Goal: Task Accomplishment & Management: Use online tool/utility

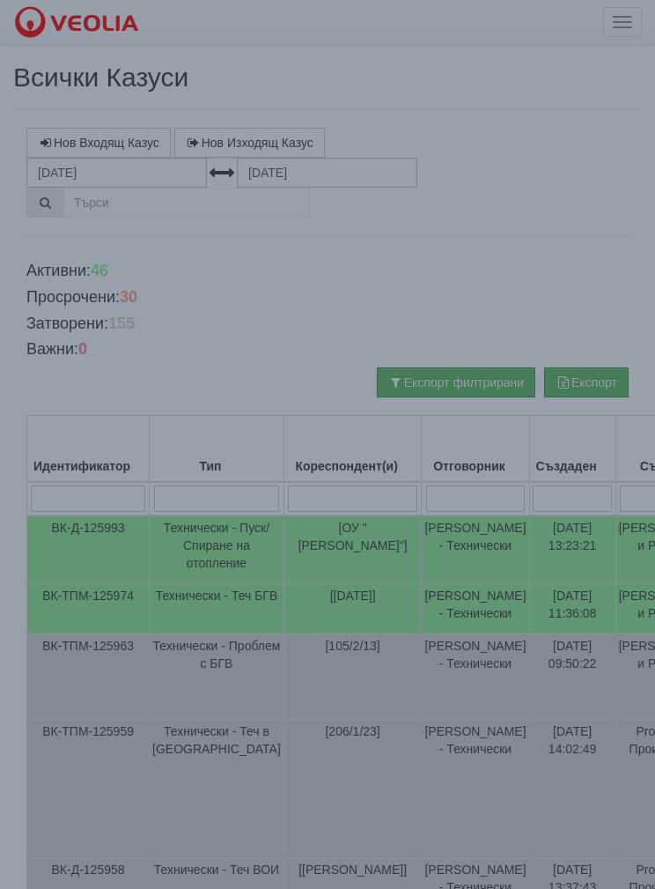
select select "1"
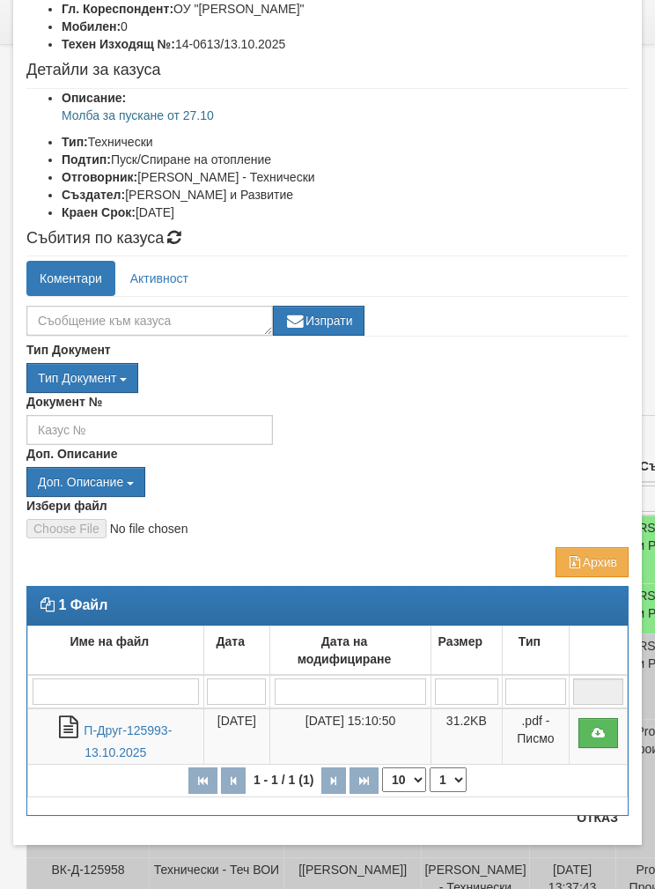
scroll to position [166, 0]
click at [601, 764] on th "1 - 1 / 1 (1) 10 20 30 40 1" at bounding box center [328, 780] width 600 height 33
click at [594, 820] on button "Отказ" at bounding box center [597, 817] width 63 height 28
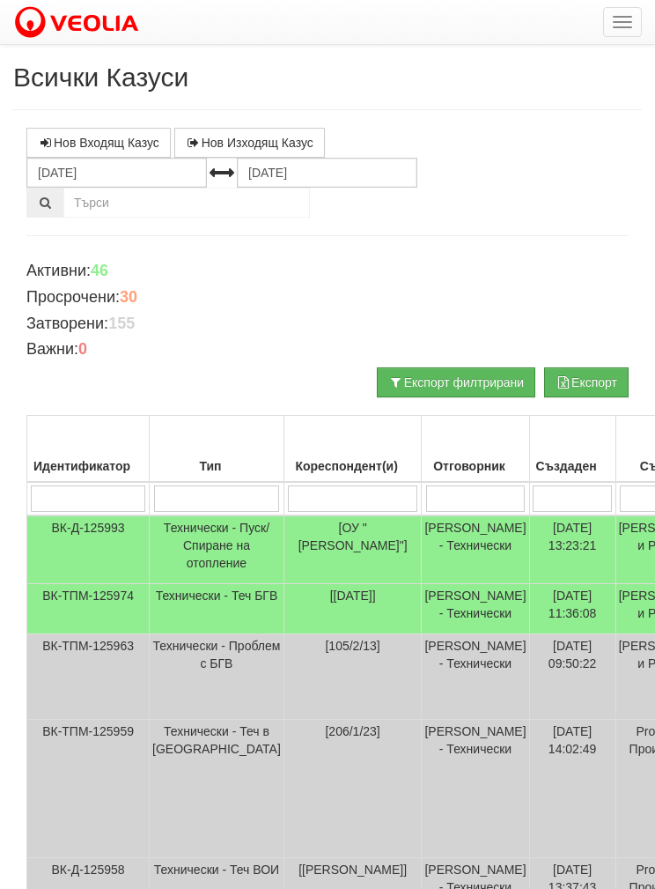
click at [611, 26] on button "button" at bounding box center [622, 22] width 39 height 30
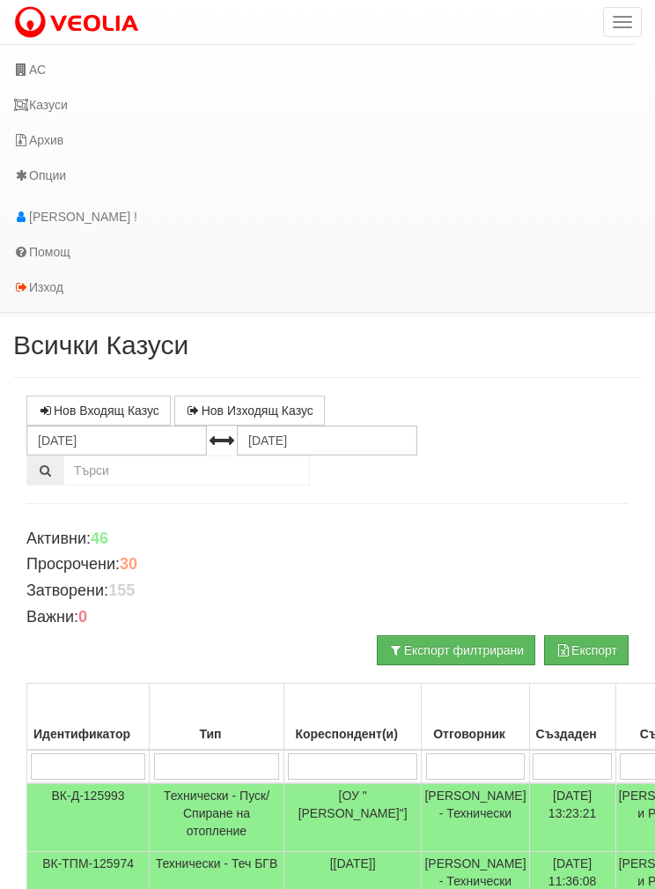
click at [42, 74] on link "АС" at bounding box center [318, 69] width 636 height 35
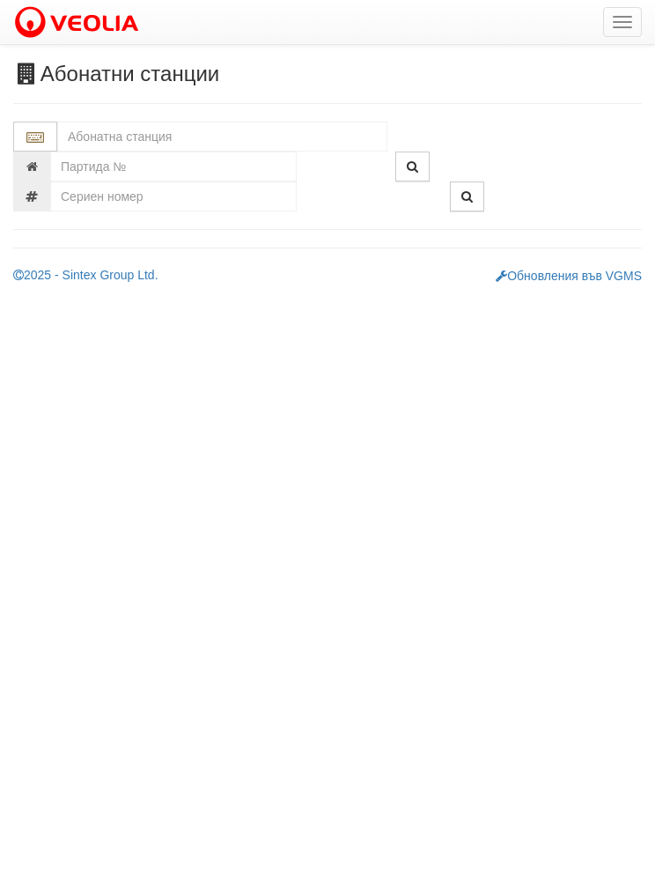
click at [109, 137] on input "text" at bounding box center [222, 137] width 330 height 30
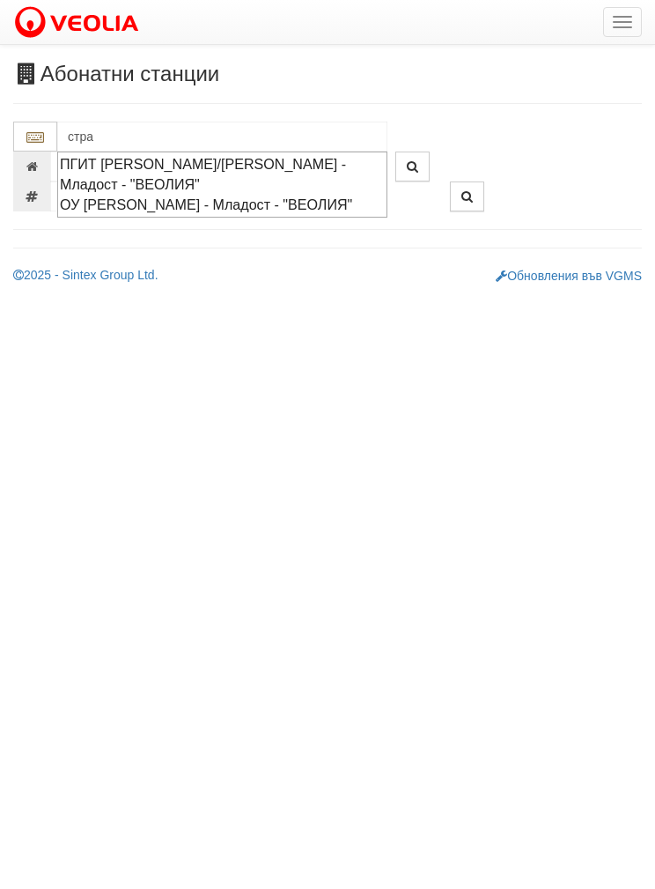
click at [137, 215] on div "ОУ АНТОН СТРАШИМИРОВ - Младост - "ВЕОЛИЯ"" at bounding box center [222, 205] width 325 height 20
type input "ОУ АНТОН СТРАШИМИРОВ - Младост - "ВЕОЛИЯ""
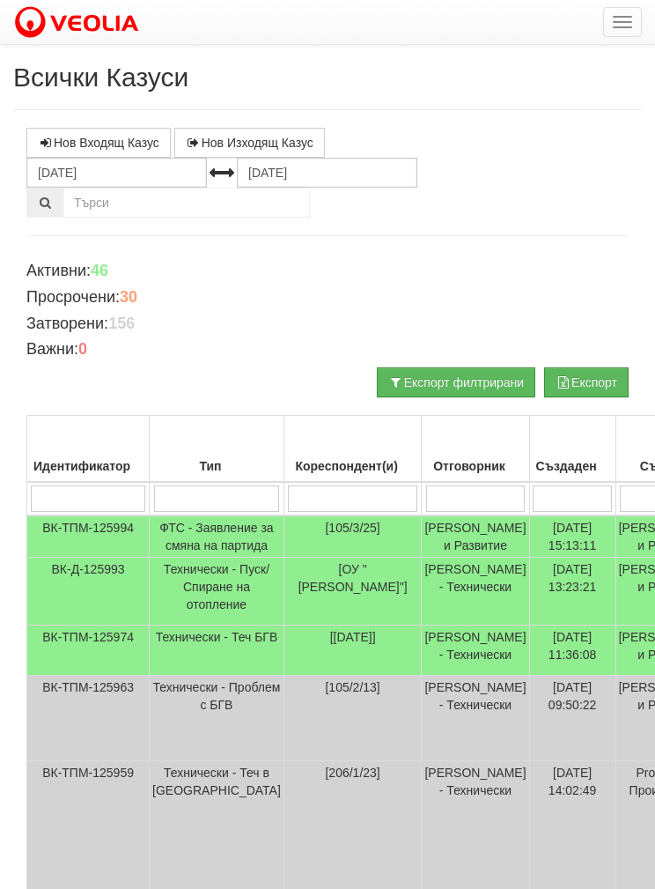
click at [618, 30] on button "button" at bounding box center [622, 22] width 39 height 30
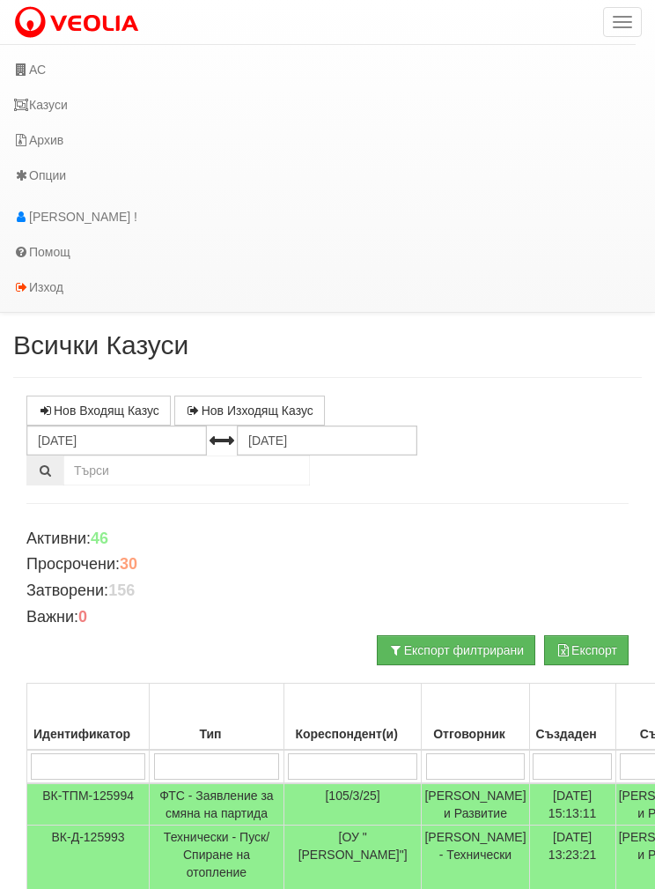
click at [43, 63] on link "АС" at bounding box center [318, 69] width 636 height 35
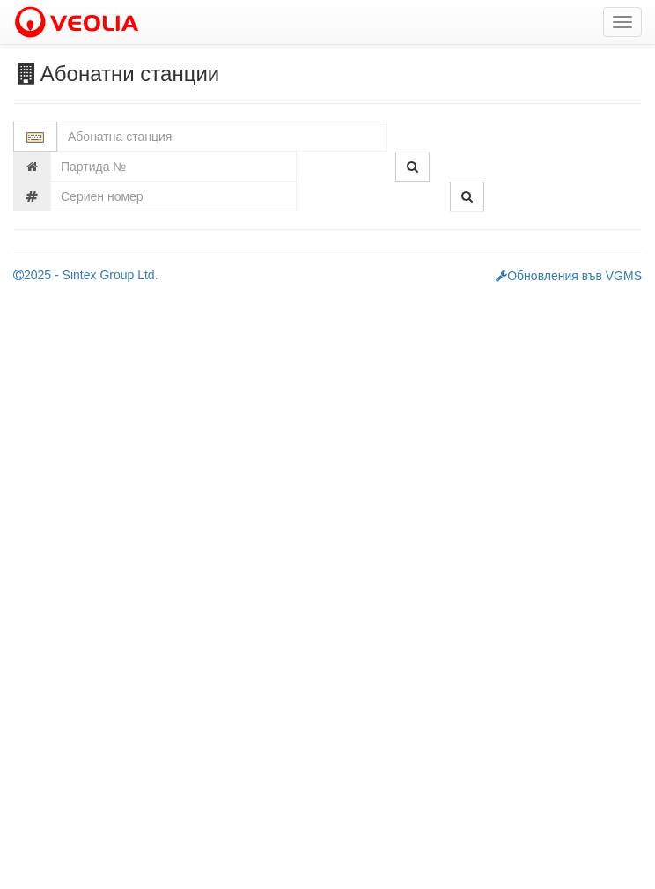
click at [113, 139] on input "text" at bounding box center [222, 137] width 330 height 30
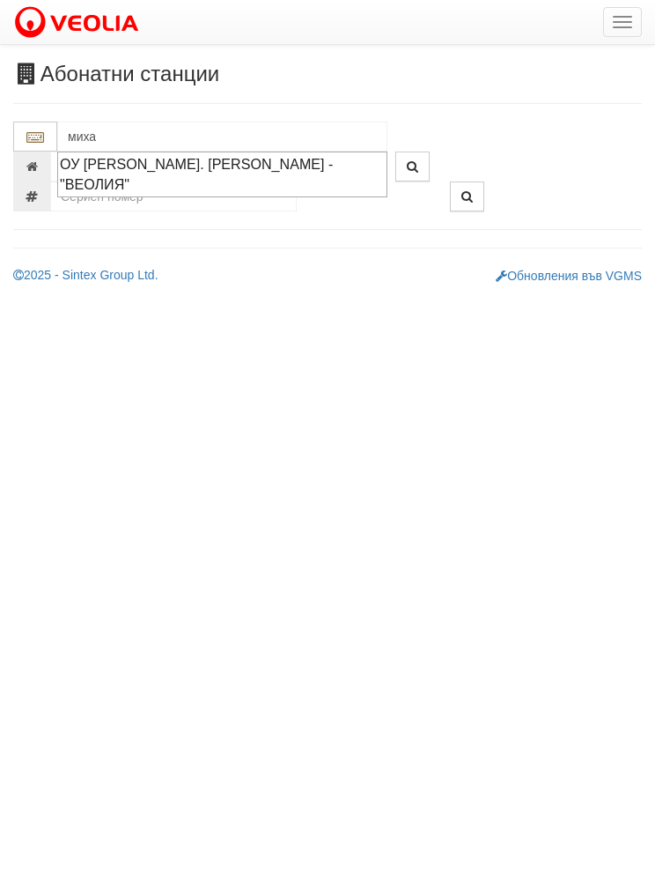
click at [124, 174] on div "ОУ [PERSON_NAME]. [PERSON_NAME] - "ВЕОЛИЯ"" at bounding box center [222, 174] width 325 height 41
type input "ОУ [PERSON_NAME]. [PERSON_NAME] - "ВЕОЛИЯ""
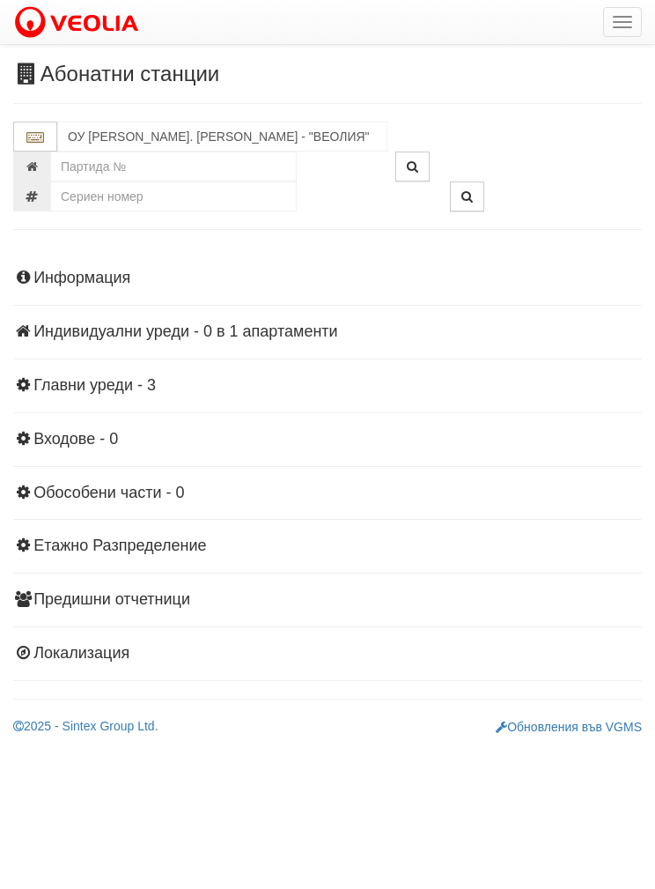
click at [100, 394] on div "Информация Параметри Брой Апартаменти: 1 Ползватели 08/2025 0 %" at bounding box center [327, 463] width 629 height 432
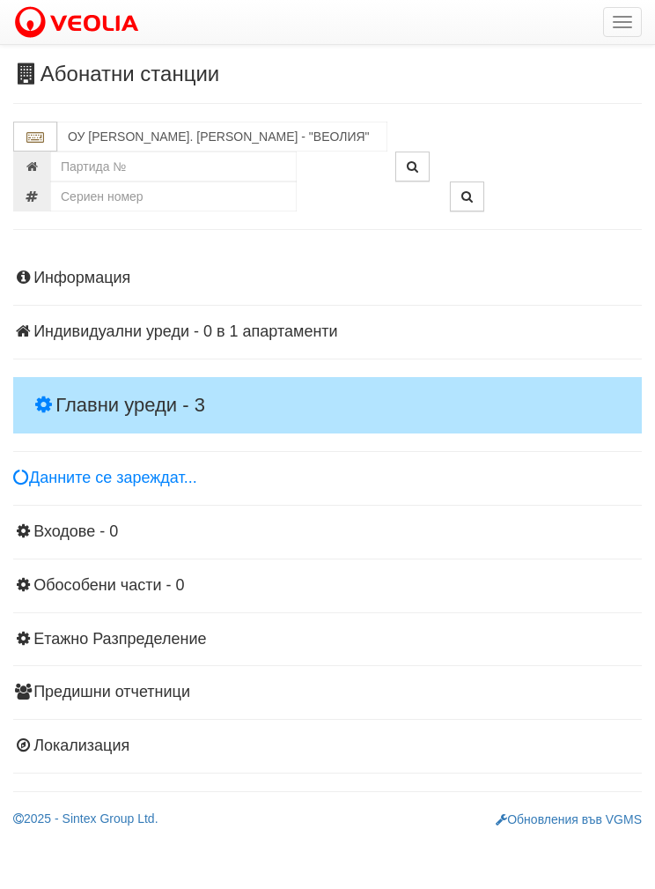
click at [97, 390] on h4 "Главни уреди - 3" at bounding box center [327, 405] width 629 height 56
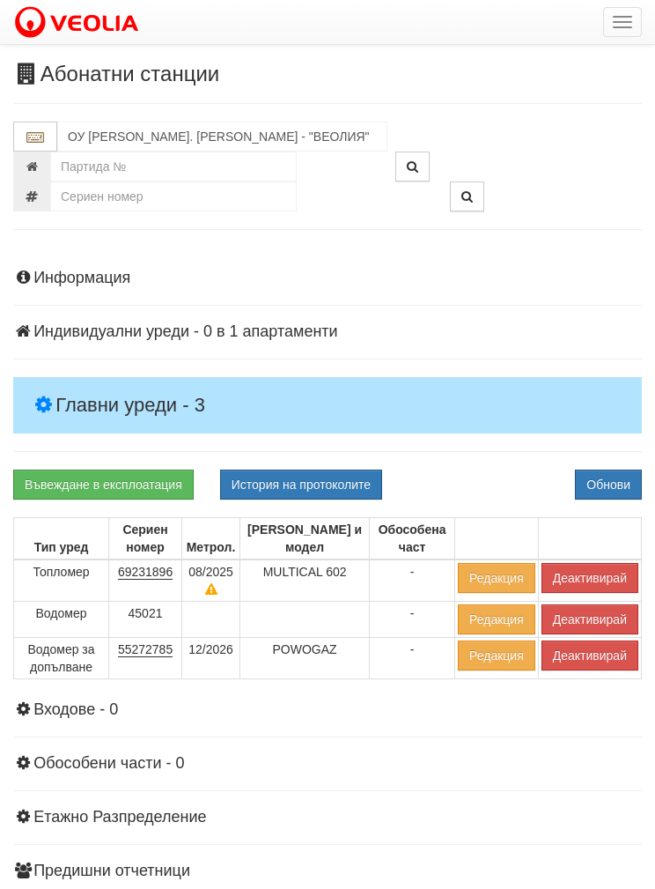
click at [296, 478] on button "История на протоколите" at bounding box center [301, 484] width 162 height 30
select select "1"
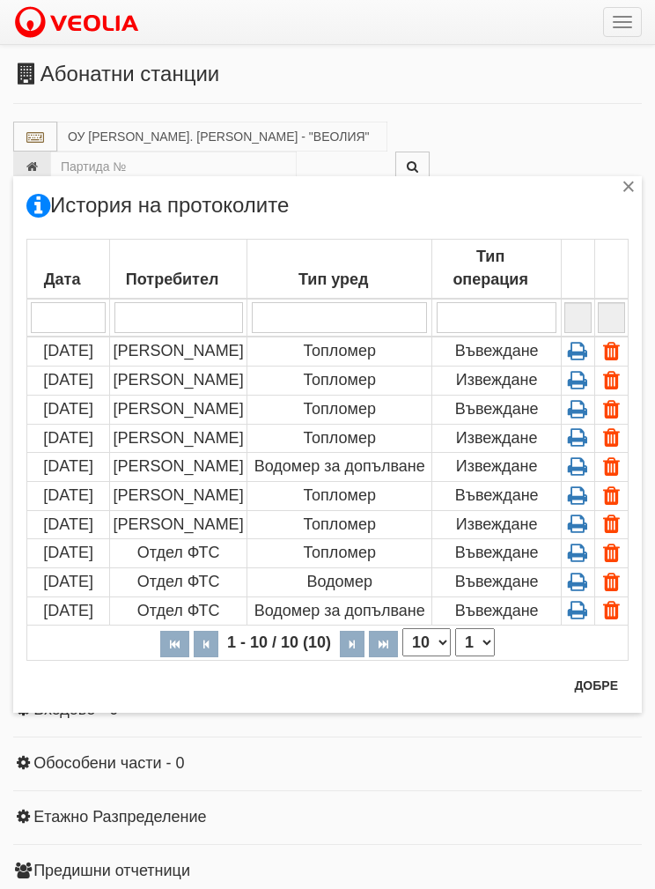
click at [319, 352] on td "Топломер" at bounding box center [339, 350] width 185 height 29
click at [162, 351] on td "[PERSON_NAME]" at bounding box center [178, 350] width 137 height 29
click at [574, 343] on icon at bounding box center [578, 351] width 27 height 16
click at [587, 680] on button "Добре" at bounding box center [596, 685] width 65 height 28
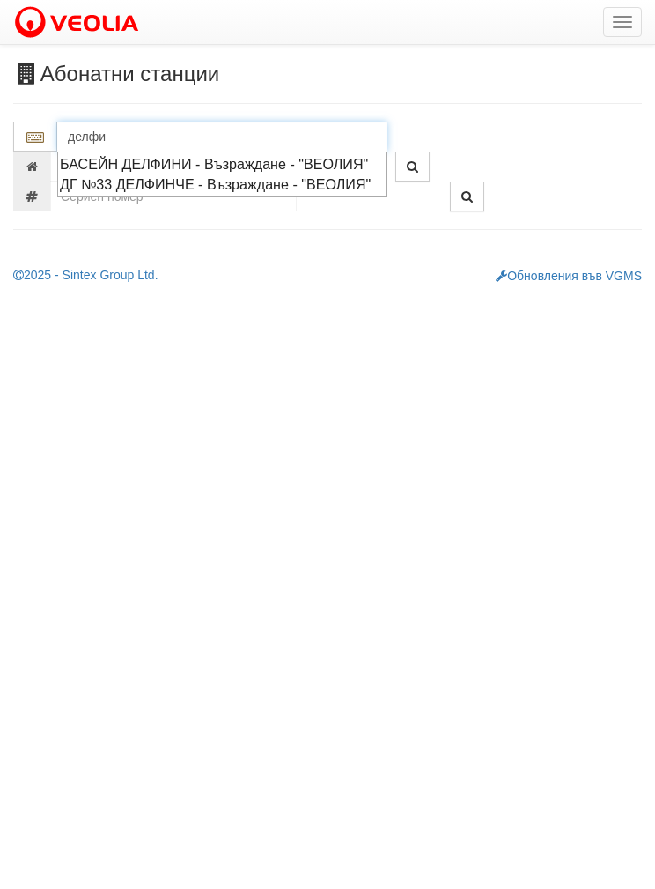
click at [244, 169] on div "БАСЕЙН ДЕЛФИНИ - Възраждане - "ВЕОЛИЯ"" at bounding box center [222, 164] width 325 height 20
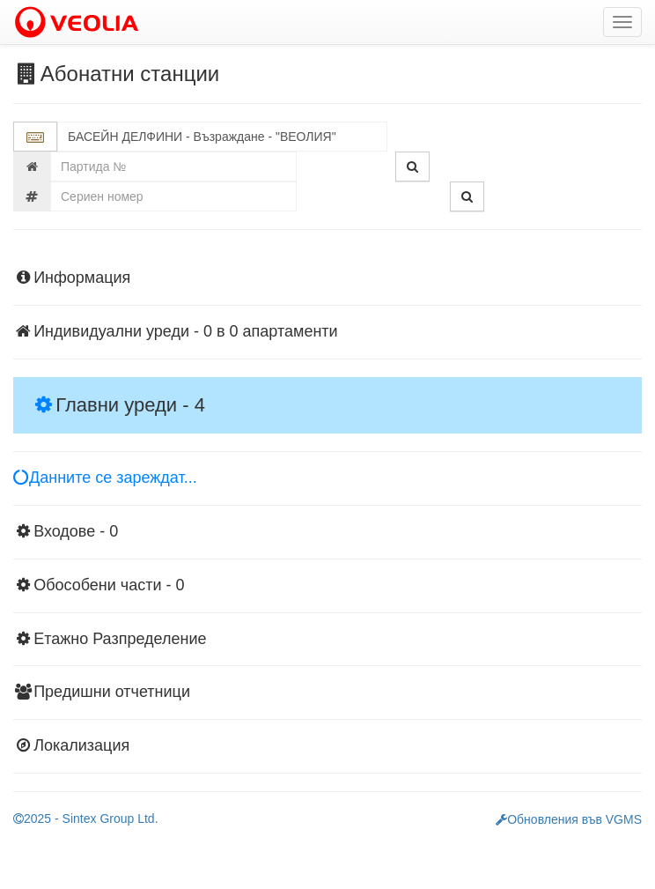
click at [92, 386] on h4 "Главни уреди - 4" at bounding box center [327, 405] width 629 height 56
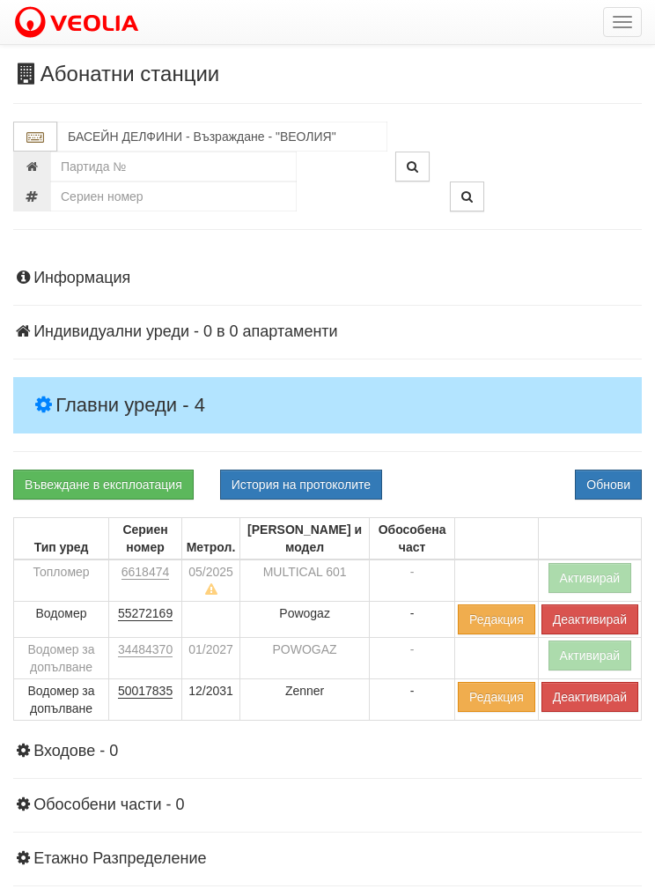
click at [275, 483] on button "История на протоколите" at bounding box center [301, 484] width 162 height 30
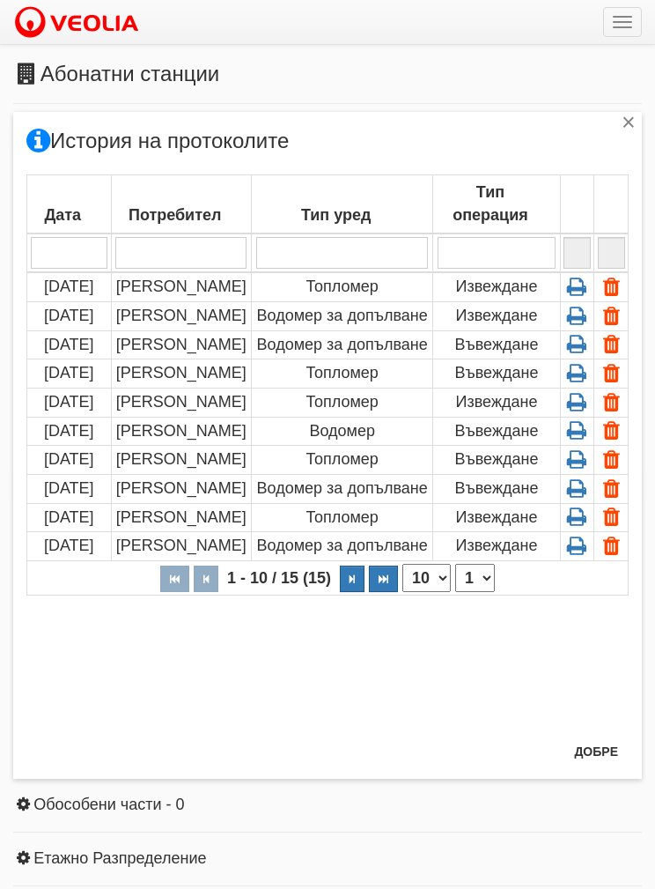
click at [301, 882] on div "× История на протоколите Дата Потребител Тип уред Тип операция 1 - 10 / 15 (15)…" at bounding box center [327, 444] width 655 height 889
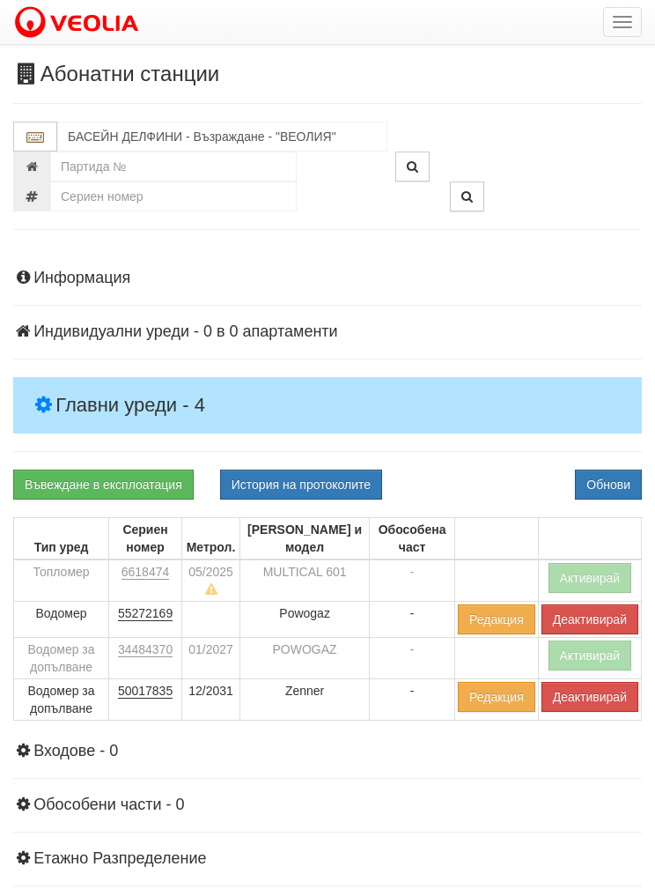
click at [587, 579] on button "Активирай" at bounding box center [591, 578] width 84 height 30
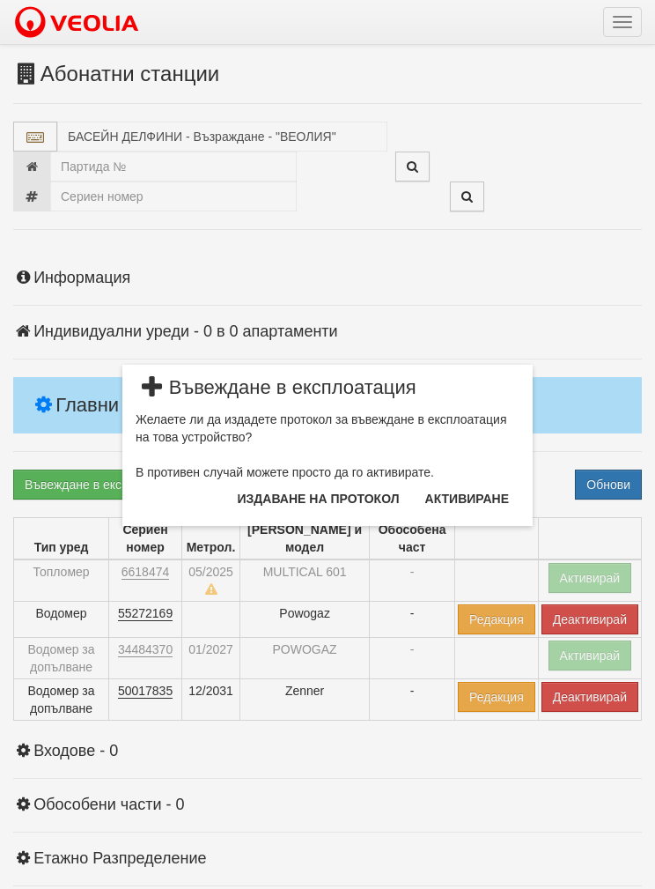
click at [288, 498] on button "Издаване на протокол" at bounding box center [318, 498] width 183 height 28
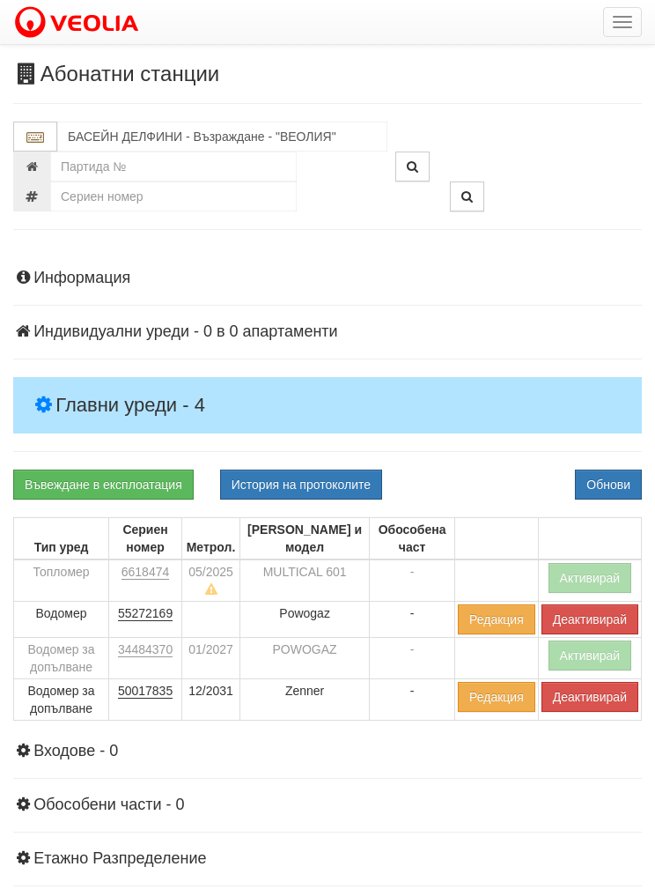
click at [602, 493] on button "Обнови" at bounding box center [608, 484] width 67 height 30
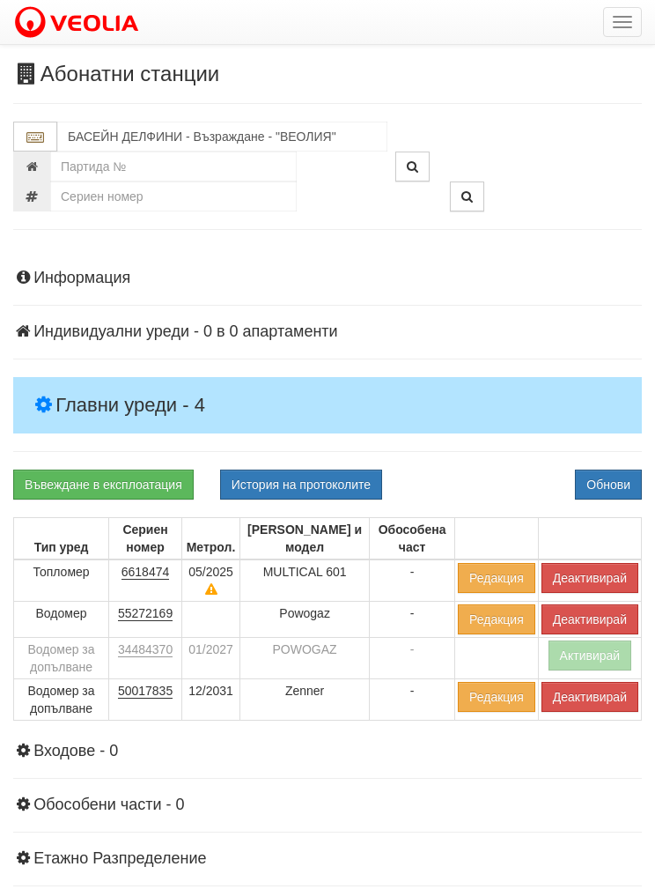
click at [594, 571] on button "Деактивирай" at bounding box center [590, 578] width 97 height 30
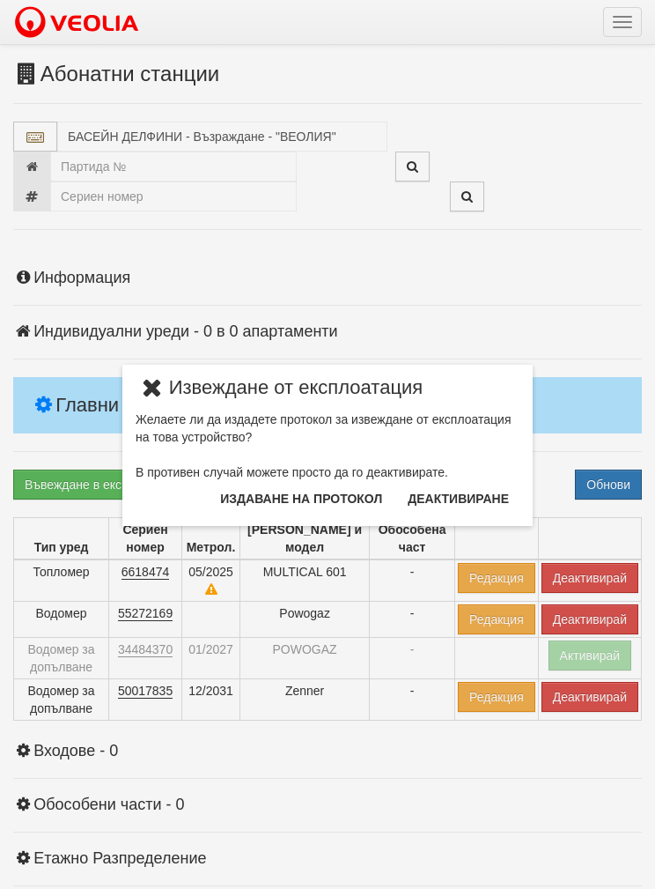
click at [274, 498] on button "Издаване на протокол" at bounding box center [301, 498] width 183 height 28
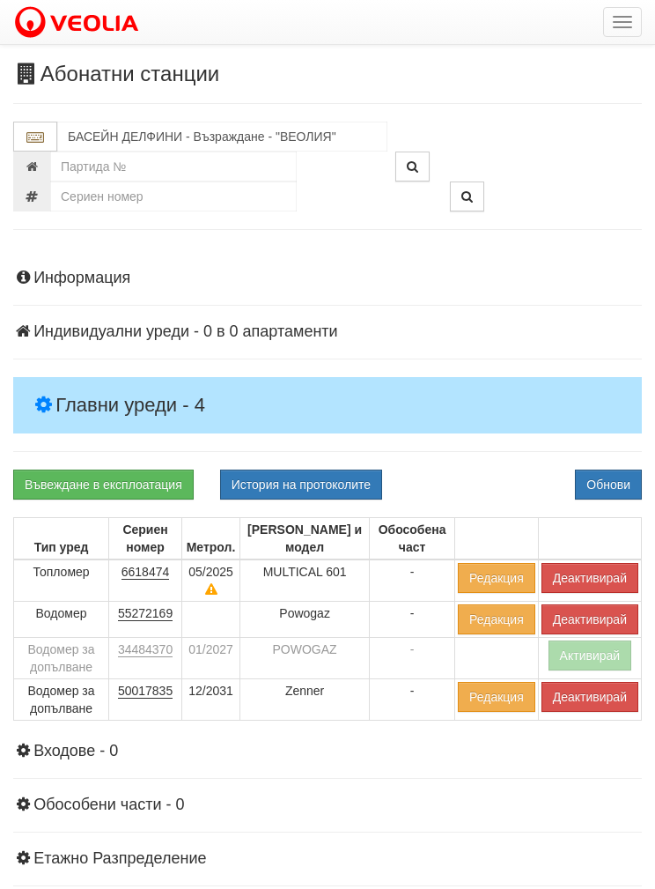
click at [601, 490] on button "Обнови" at bounding box center [608, 484] width 67 height 30
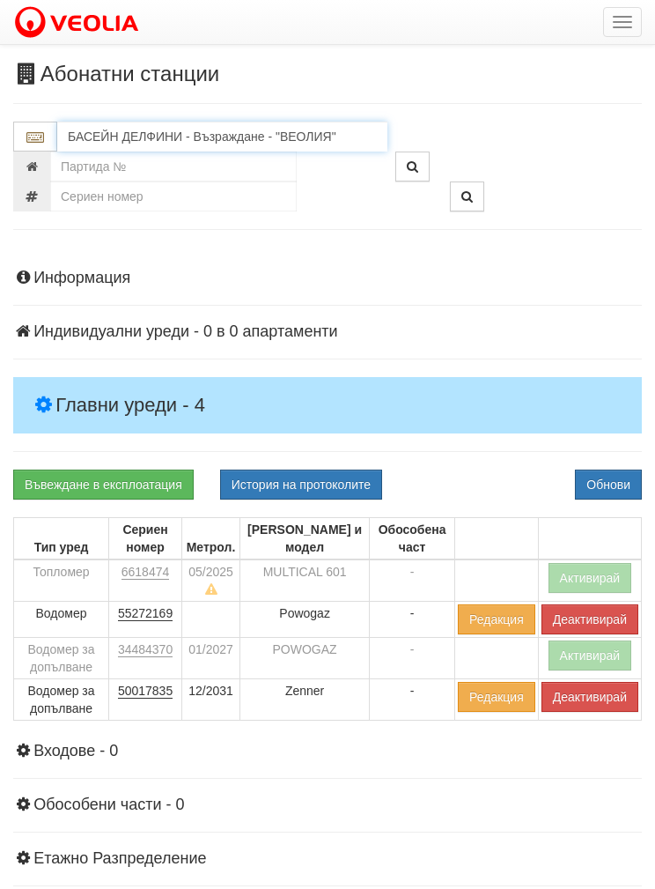
click at [141, 140] on input "БАСЕЙН ДЕЛФИНИ - Възраждане - "ВЕОЛИЯ"" at bounding box center [222, 137] width 330 height 30
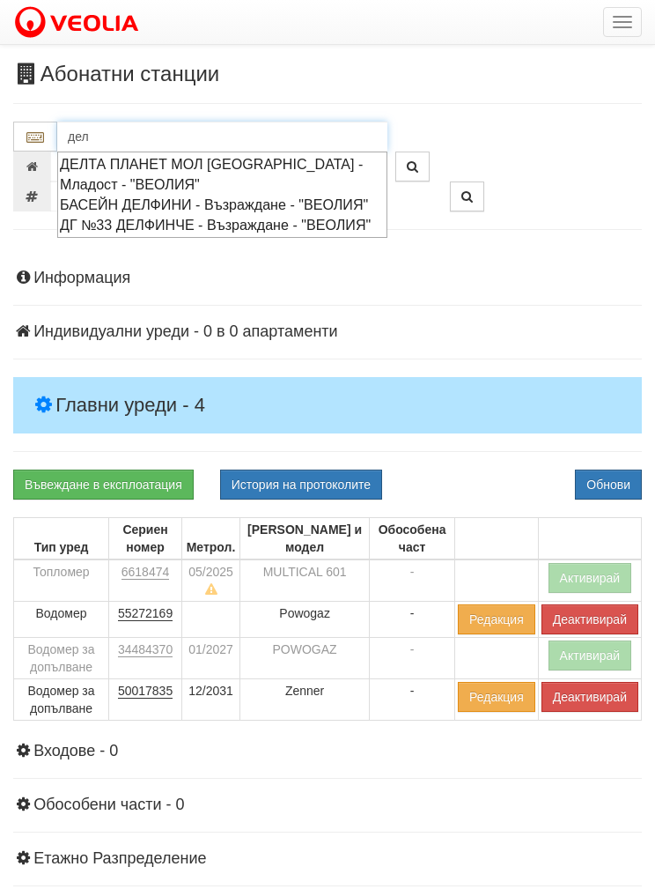
click at [129, 235] on div "ДГ №33 ДЕЛФИНЧЕ - Възраждане - "ВЕОЛИЯ"" at bounding box center [222, 225] width 325 height 20
type input "ДГ №33 ДЕЛФИНЧЕ - Възраждане - "ВЕОЛИЯ""
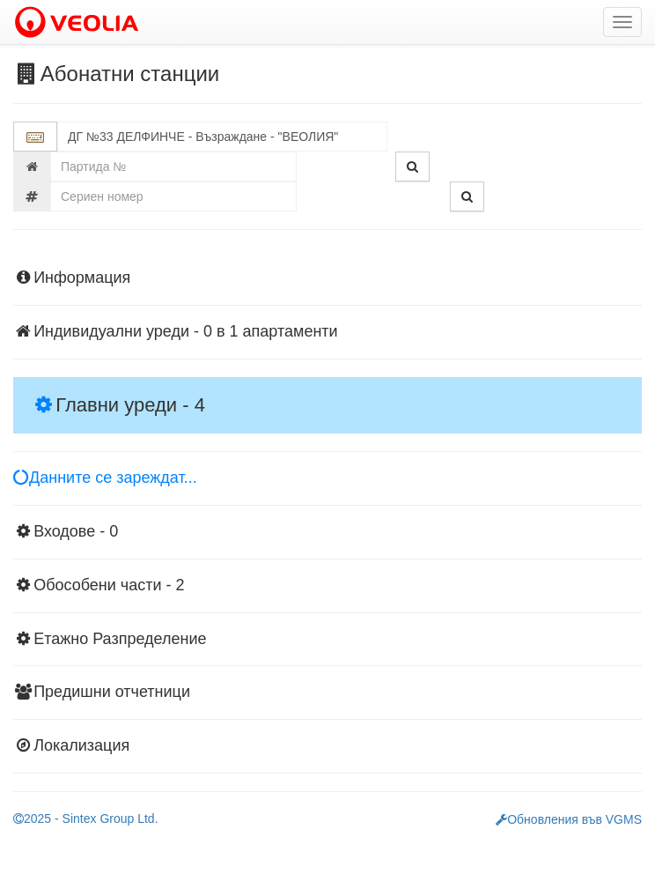
click at [98, 377] on h4 "Главни уреди - 4" at bounding box center [327, 405] width 629 height 56
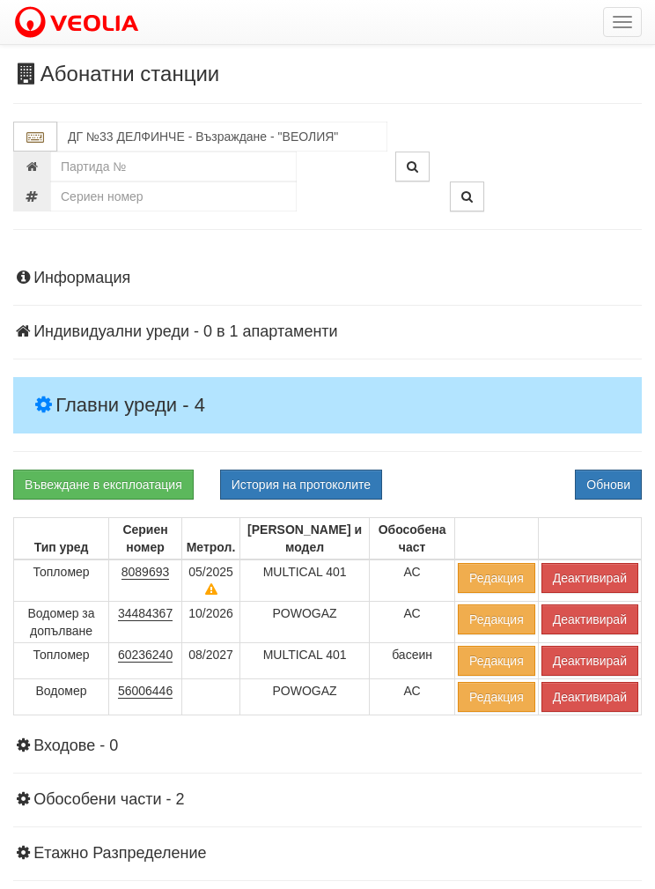
click at [585, 575] on button "Деактивирай" at bounding box center [590, 578] width 97 height 30
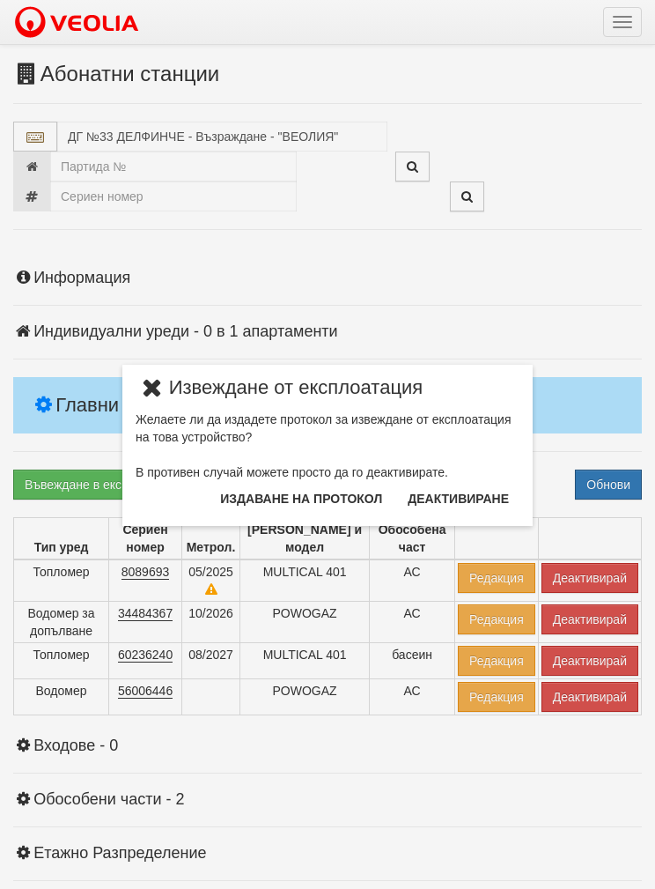
click at [267, 498] on button "Издаване на протокол" at bounding box center [301, 498] width 183 height 28
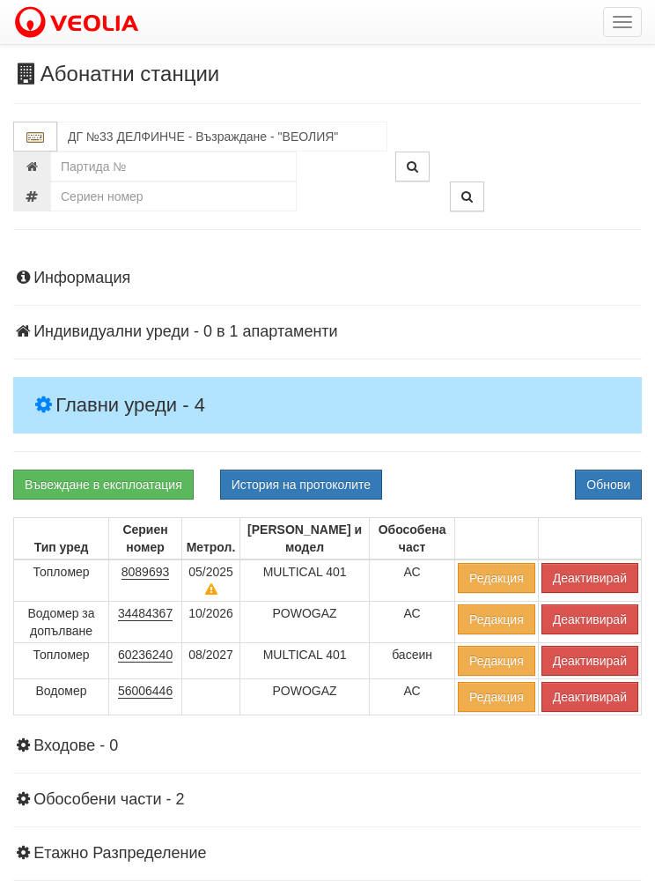
click at [595, 477] on button "Обнови" at bounding box center [608, 484] width 67 height 30
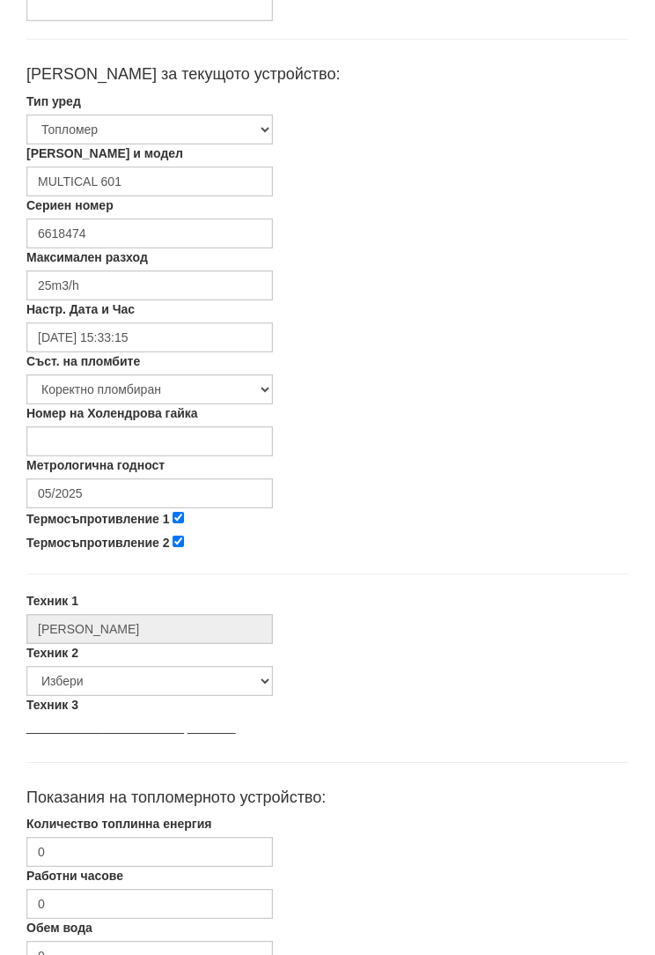
scroll to position [338, 0]
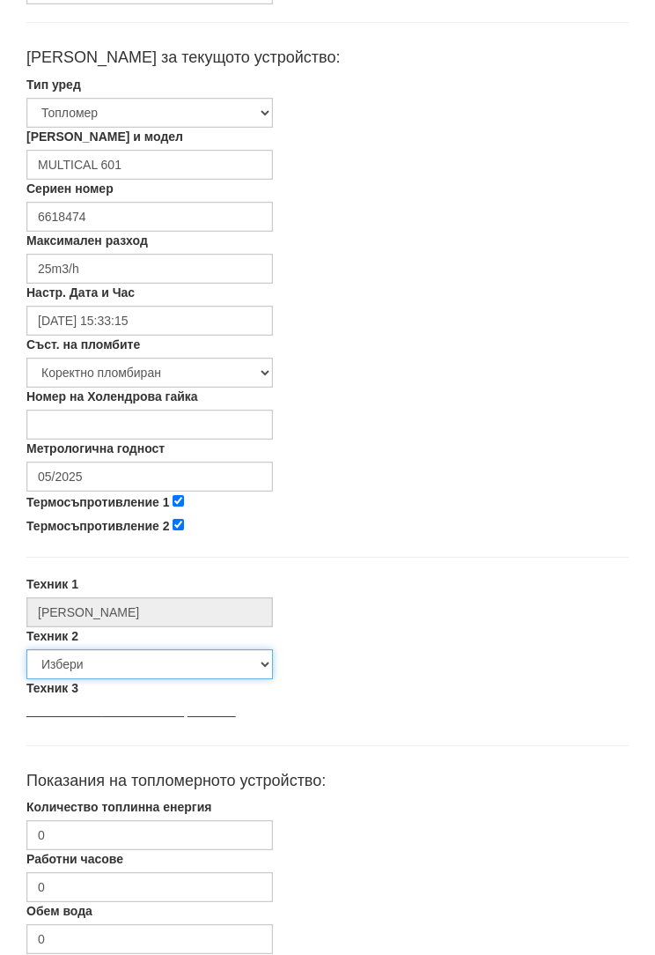
click at [90, 670] on select "Избери Недко Тодоров Дончо Дончев Георги Колчаков Илиян Любчев Христо Пенев Све…" at bounding box center [149, 664] width 247 height 30
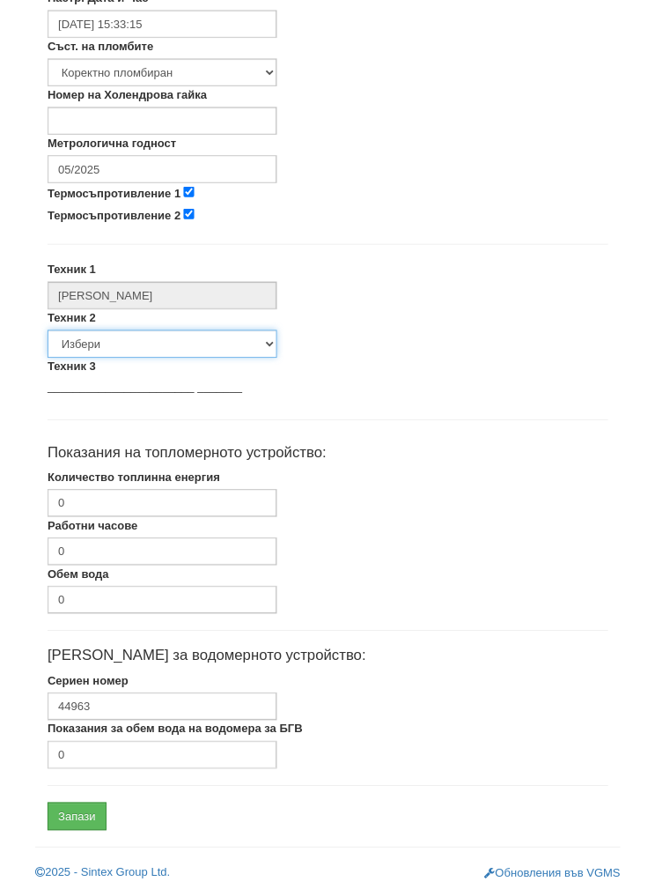
scroll to position [632, 0]
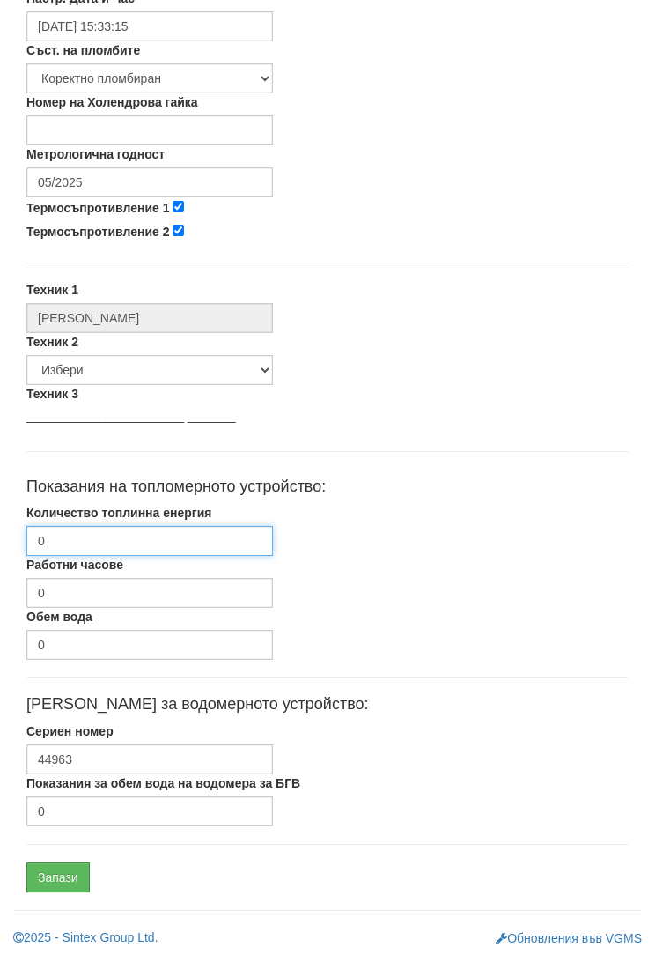
click at [75, 536] on input "0" at bounding box center [149, 541] width 247 height 30
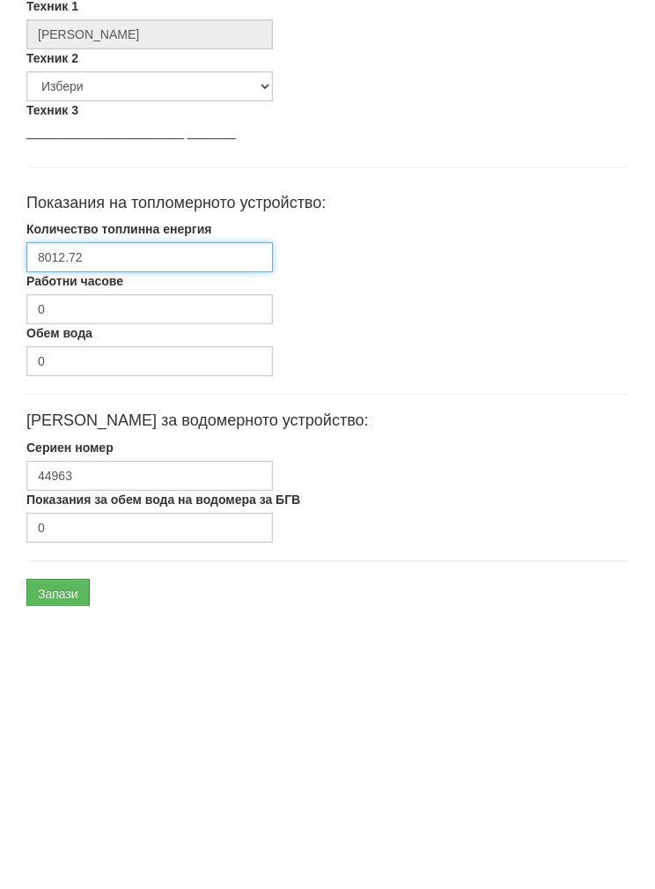
scroll to position [703, 0]
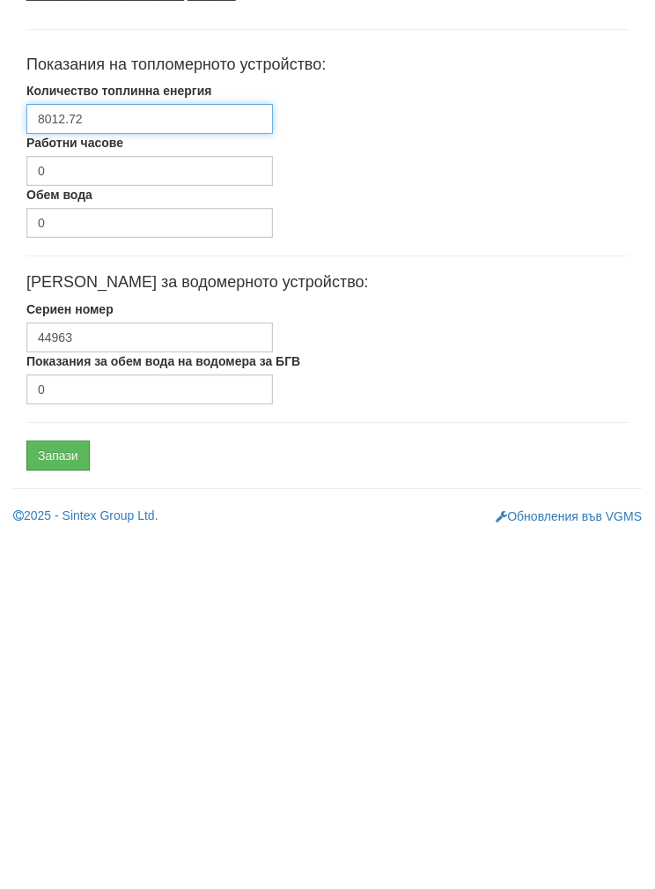
type input "8012.72"
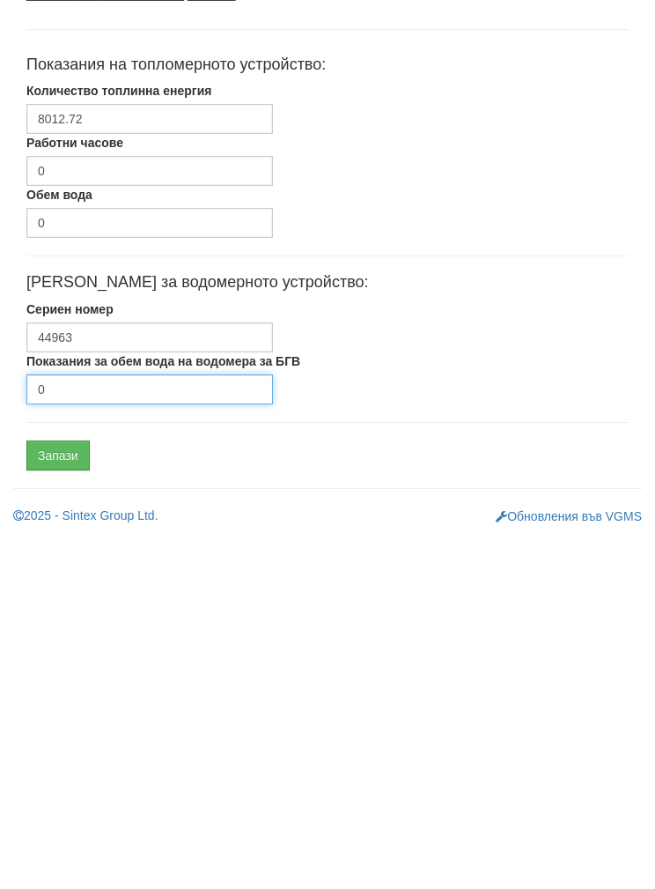
click at [105, 726] on input "0" at bounding box center [149, 741] width 247 height 30
type input "15537"
click at [63, 792] on input "Запази" at bounding box center [57, 807] width 63 height 30
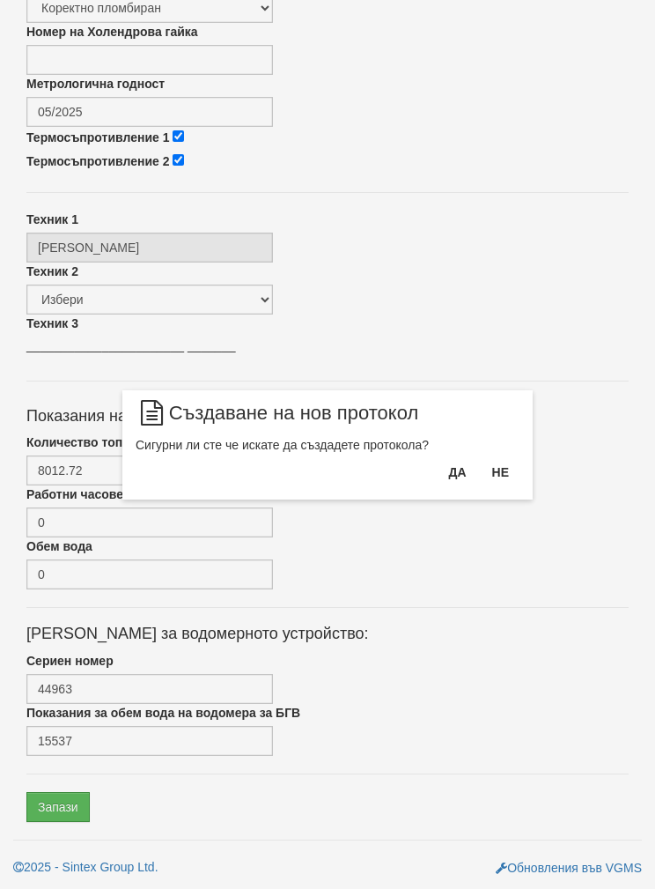
click at [454, 484] on button "Да" at bounding box center [457, 472] width 39 height 28
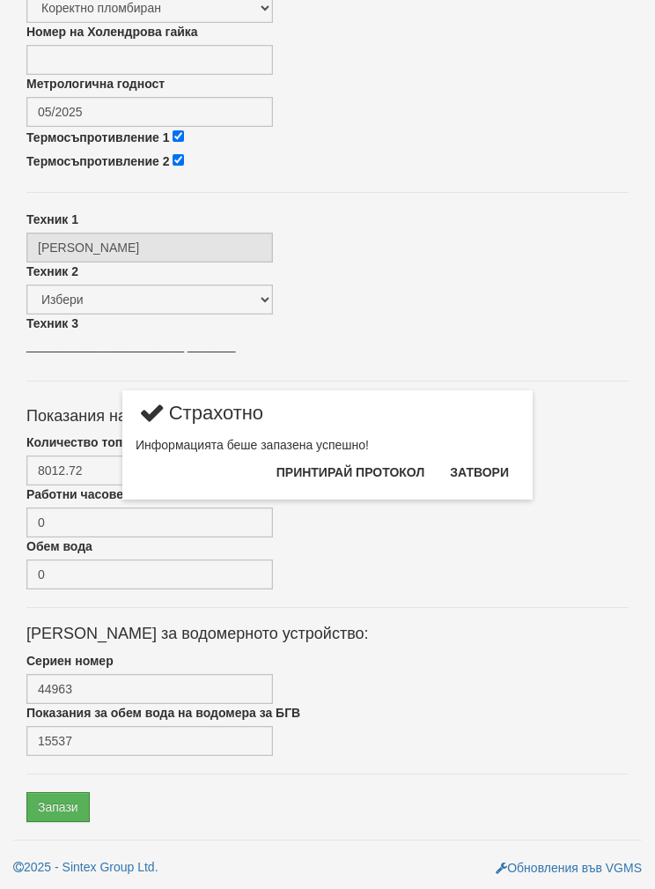
click at [485, 479] on button "Затвори" at bounding box center [479, 472] width 80 height 28
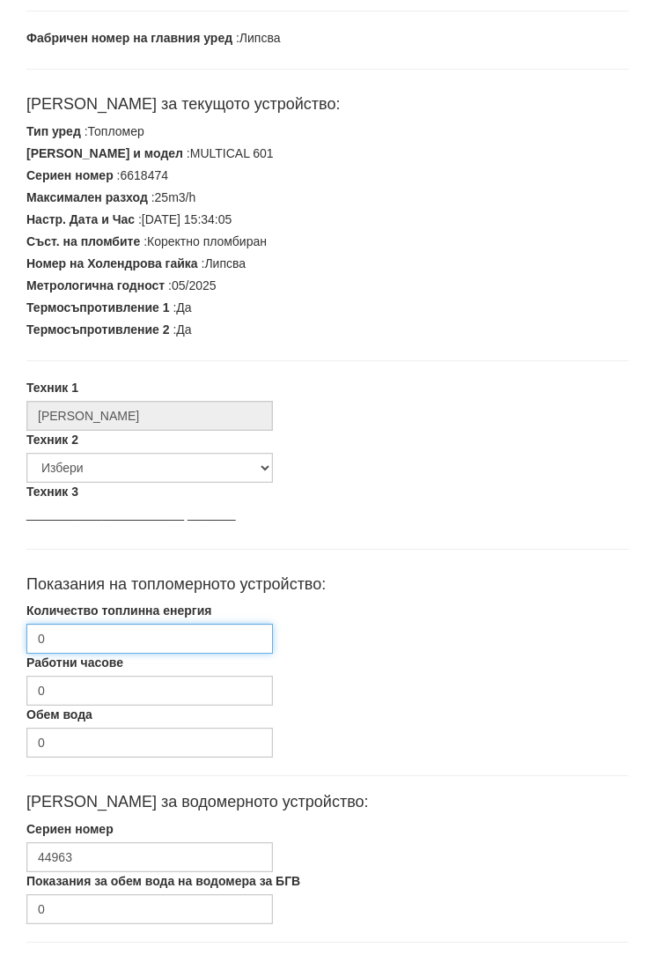
click at [97, 631] on input "0" at bounding box center [149, 639] width 247 height 30
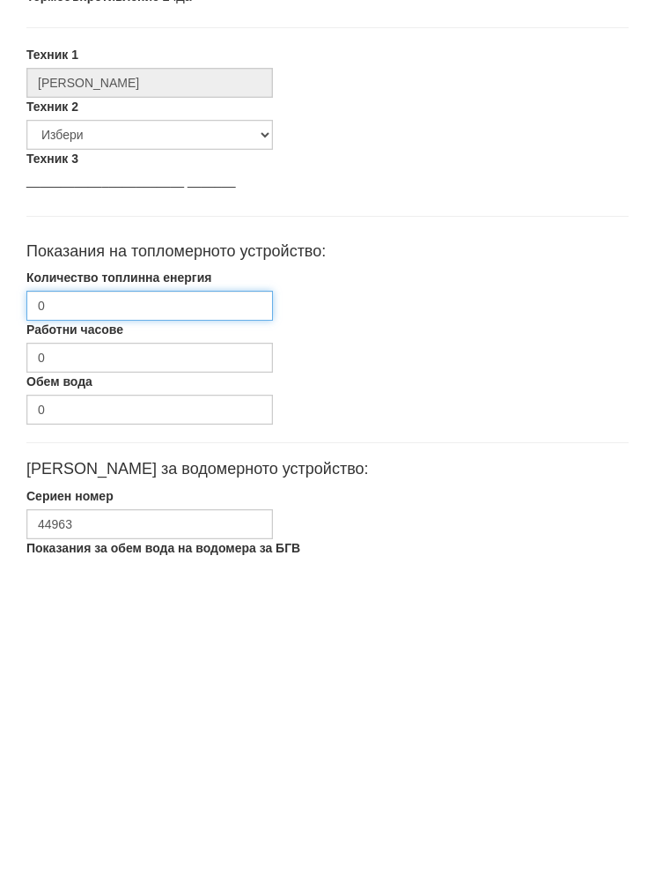
scroll to position [284, 0]
type input "8012.72"
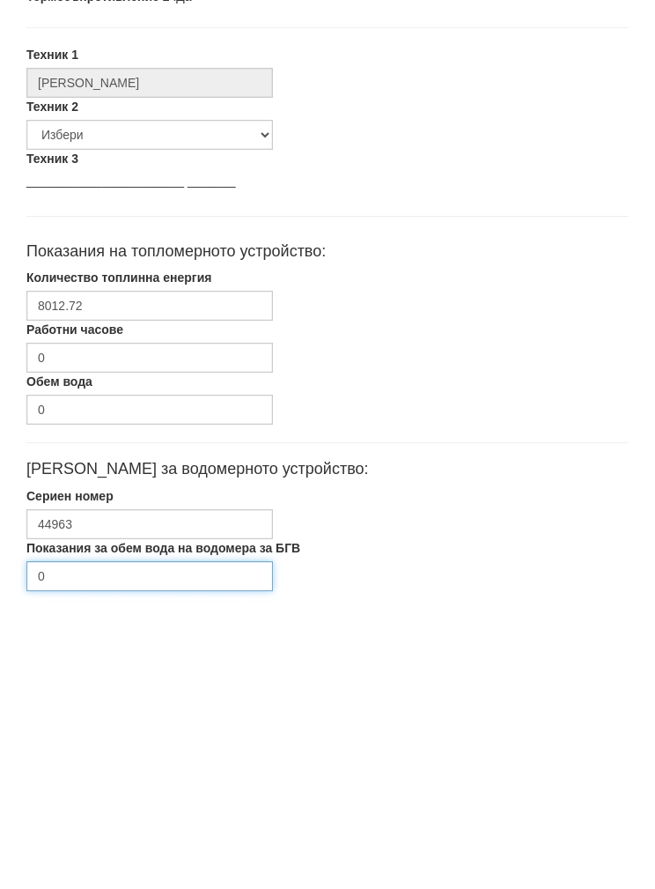
click at [85, 842] on input "0" at bounding box center [149, 857] width 247 height 30
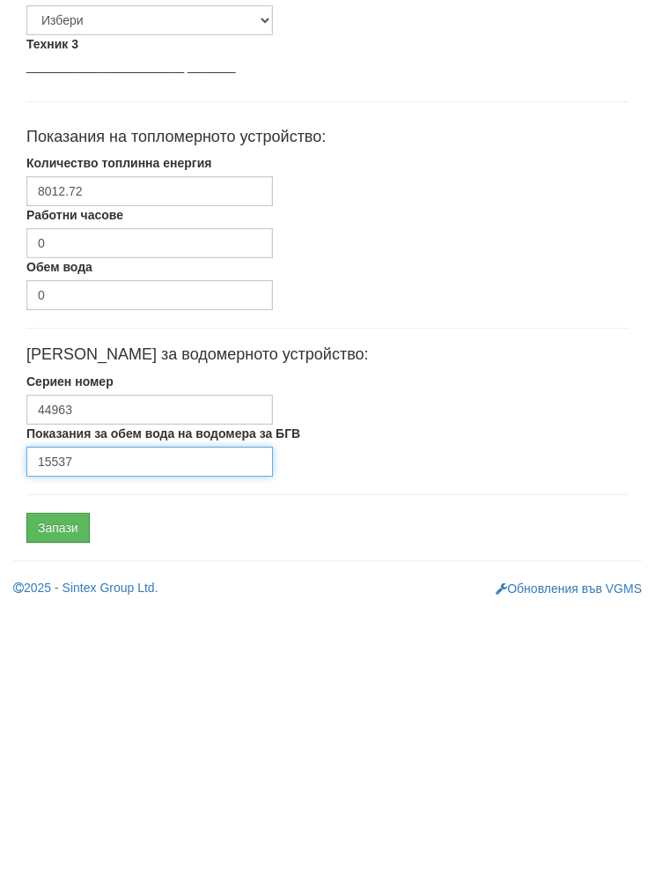
type input "15537"
click at [61, 794] on input "Запази" at bounding box center [57, 809] width 63 height 30
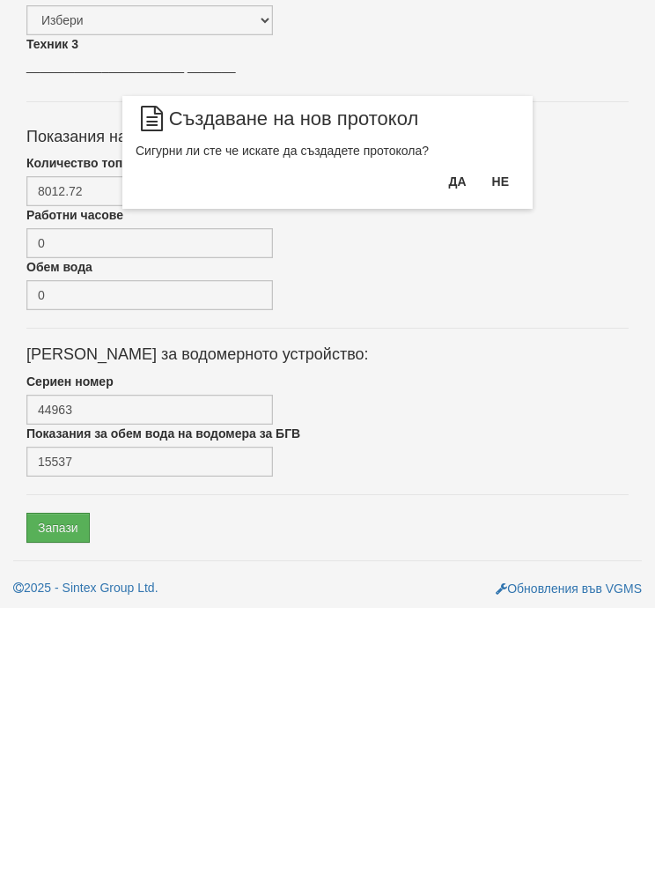
scroll to position [328, 0]
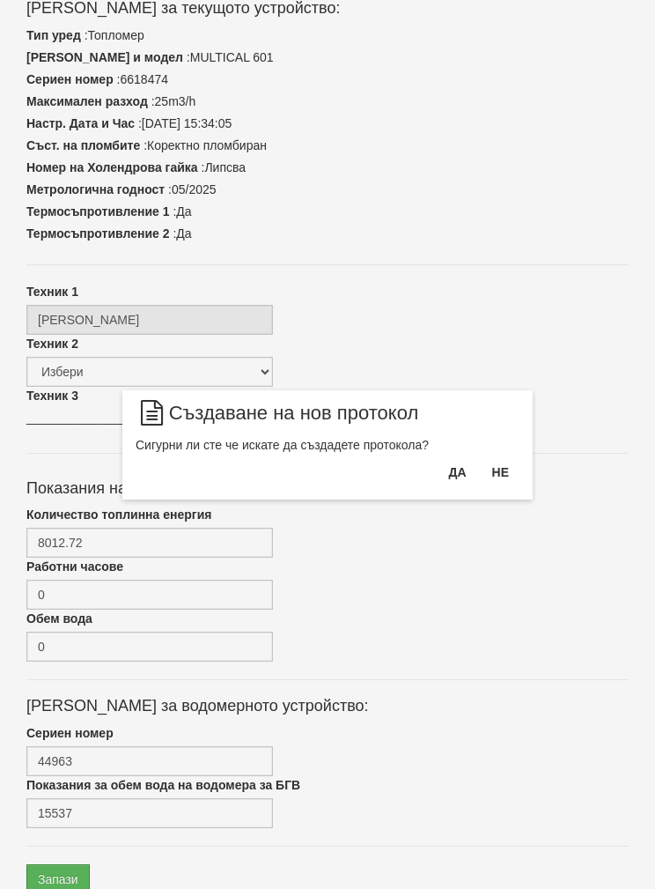
click at [457, 482] on button "Да" at bounding box center [457, 472] width 39 height 28
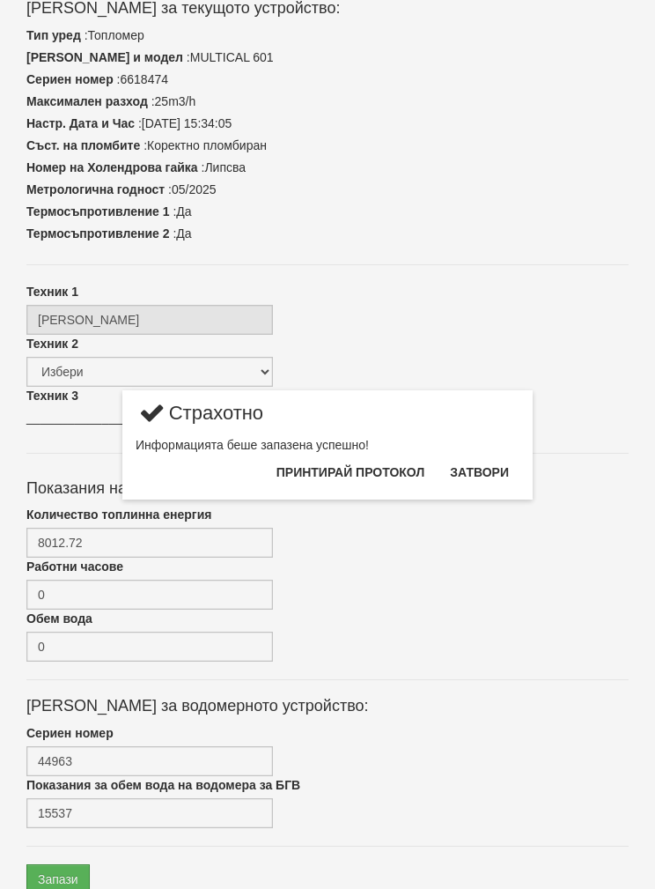
click at [487, 478] on button "Затвори" at bounding box center [479, 472] width 80 height 28
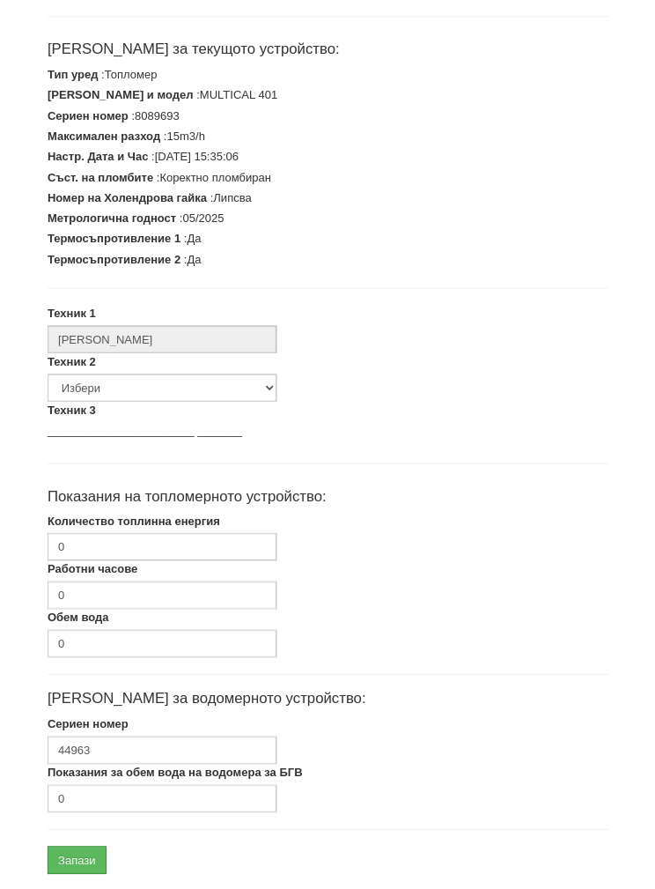
scroll to position [284, 0]
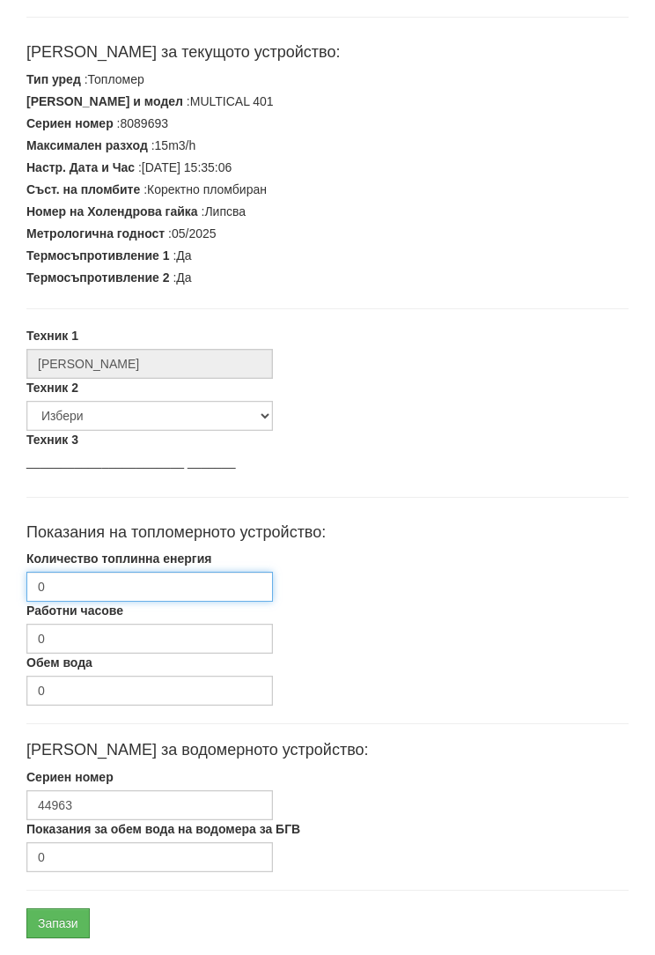
click at [97, 587] on input "0" at bounding box center [149, 587] width 247 height 30
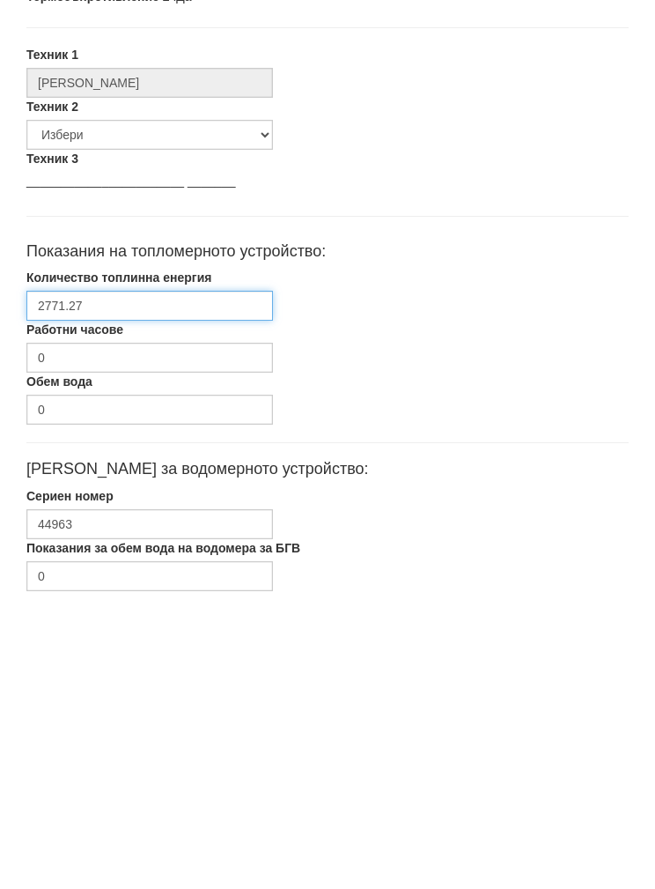
type input "2771.27"
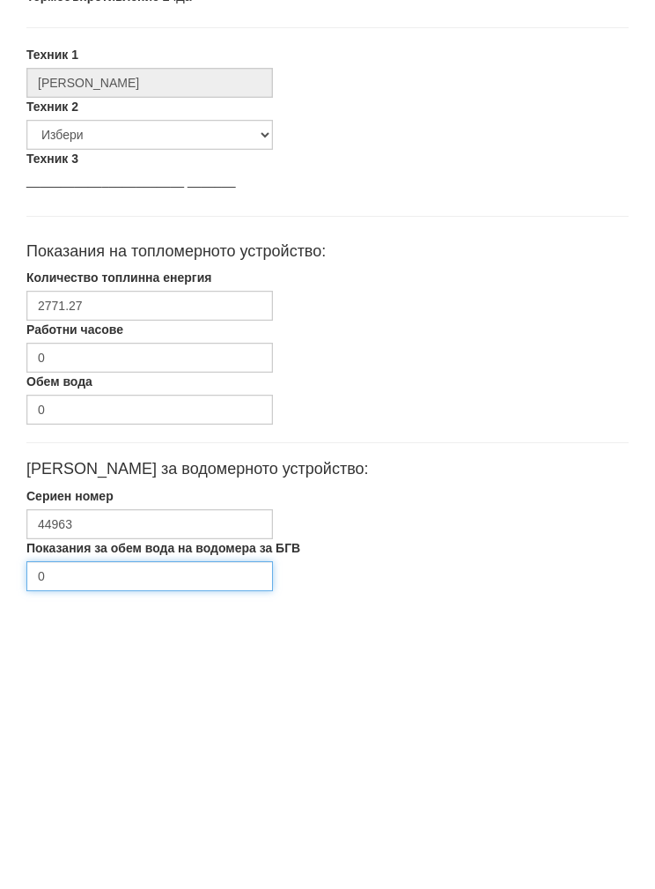
click at [118, 842] on input "0" at bounding box center [149, 857] width 247 height 30
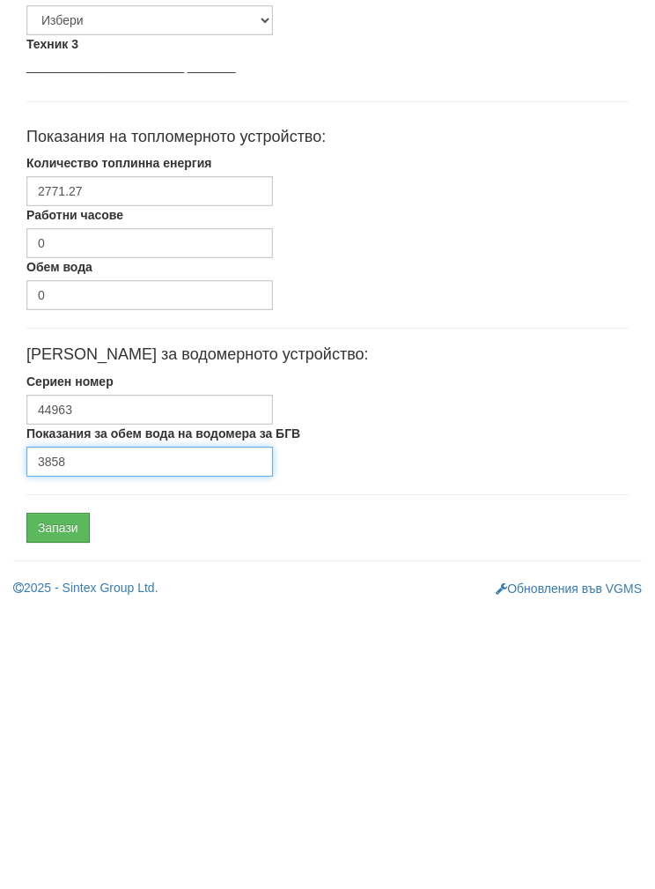
type input "3858"
click at [67, 794] on input "Запази" at bounding box center [57, 809] width 63 height 30
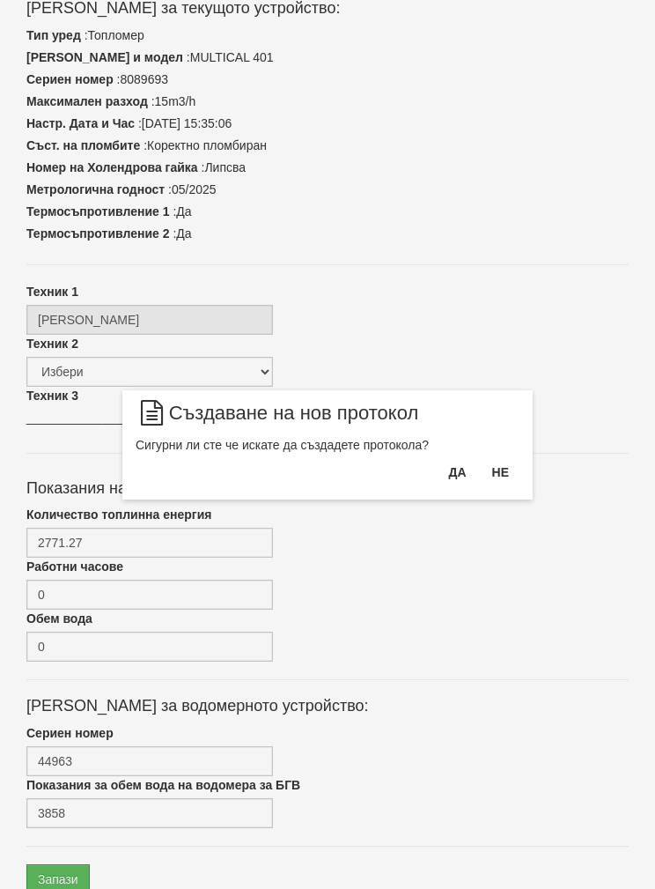
click at [454, 484] on button "Да" at bounding box center [457, 472] width 39 height 28
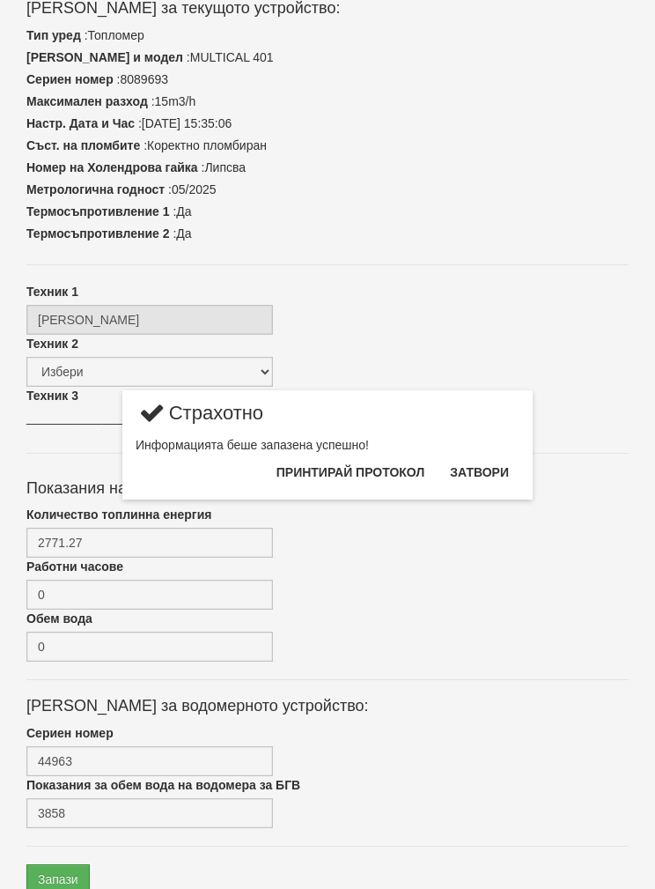
click at [491, 475] on button "Затвори" at bounding box center [479, 472] width 80 height 28
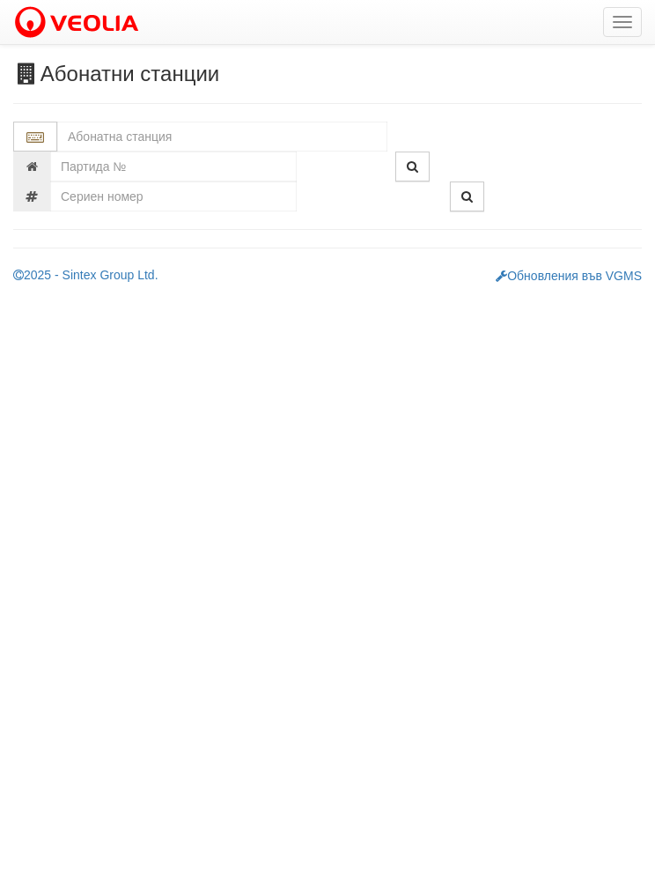
click at [622, 30] on button "button" at bounding box center [622, 22] width 39 height 30
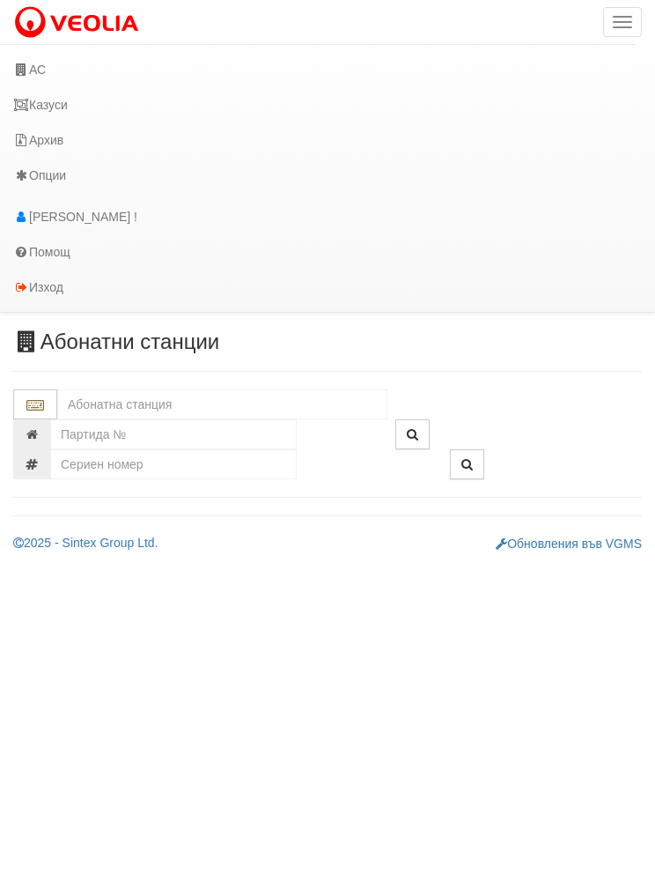
click at [54, 100] on link "Казуси" at bounding box center [318, 104] width 636 height 35
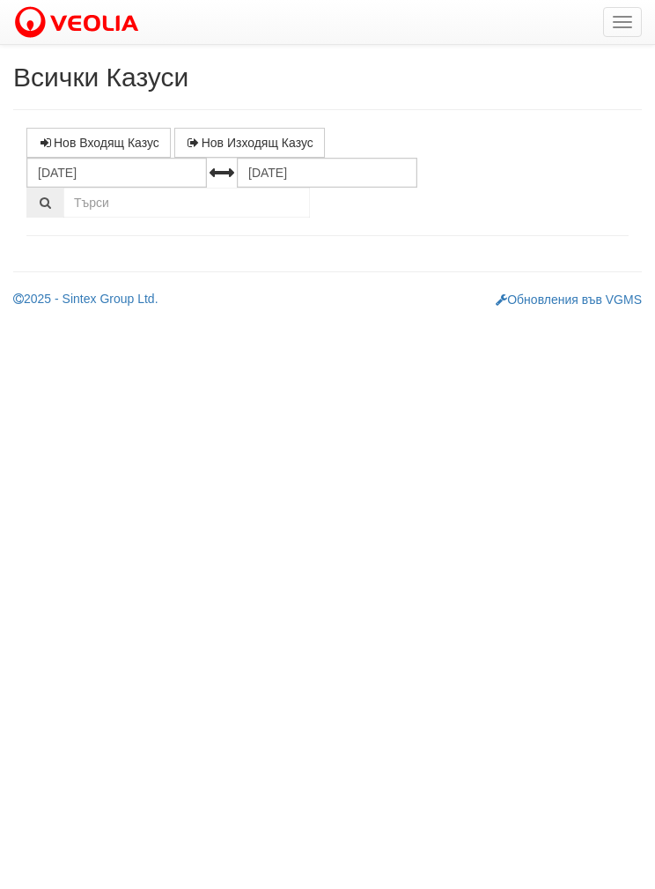
select select "1"
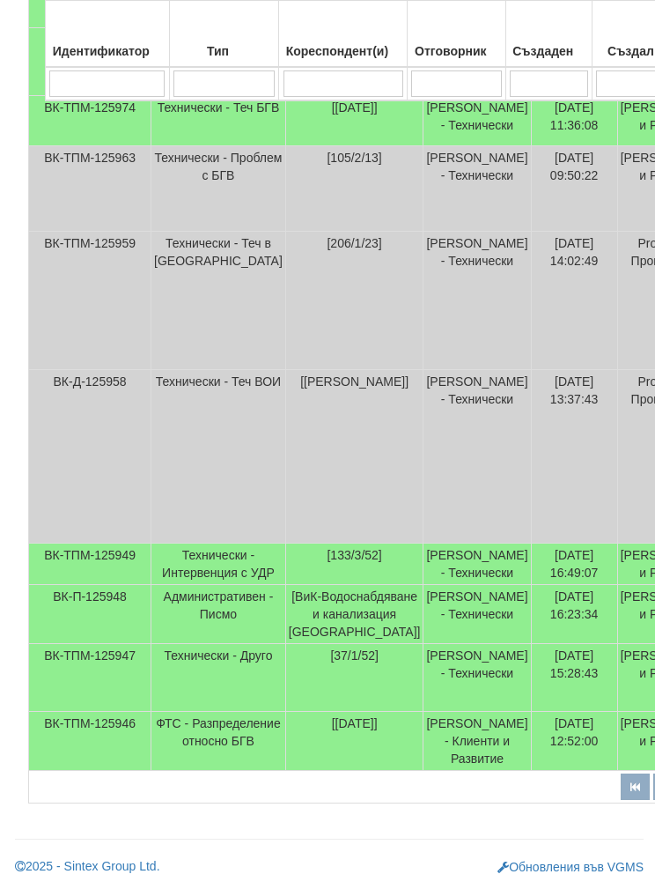
scroll to position [650, 0]
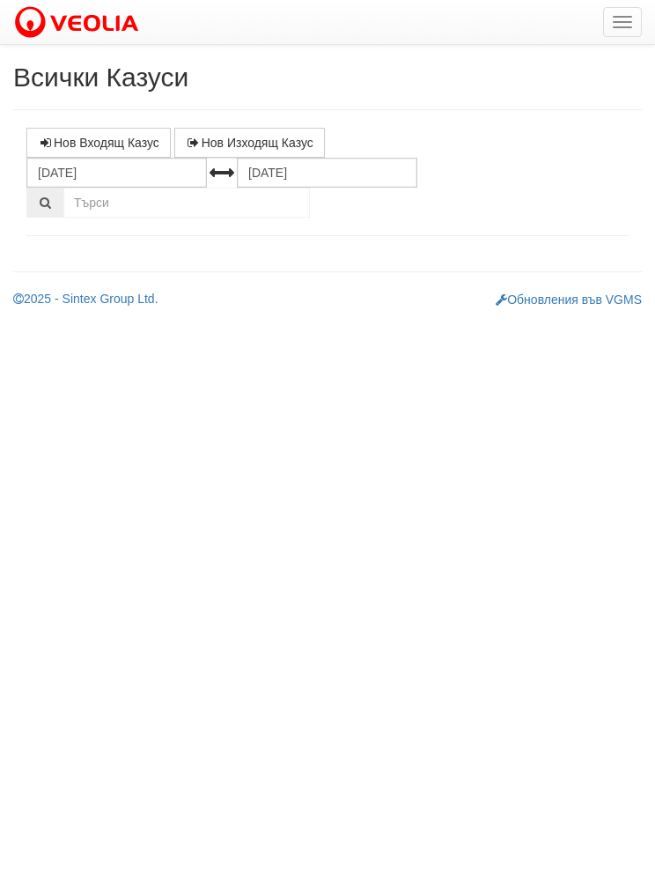
select select "1"
